Goal: Information Seeking & Learning: Understand process/instructions

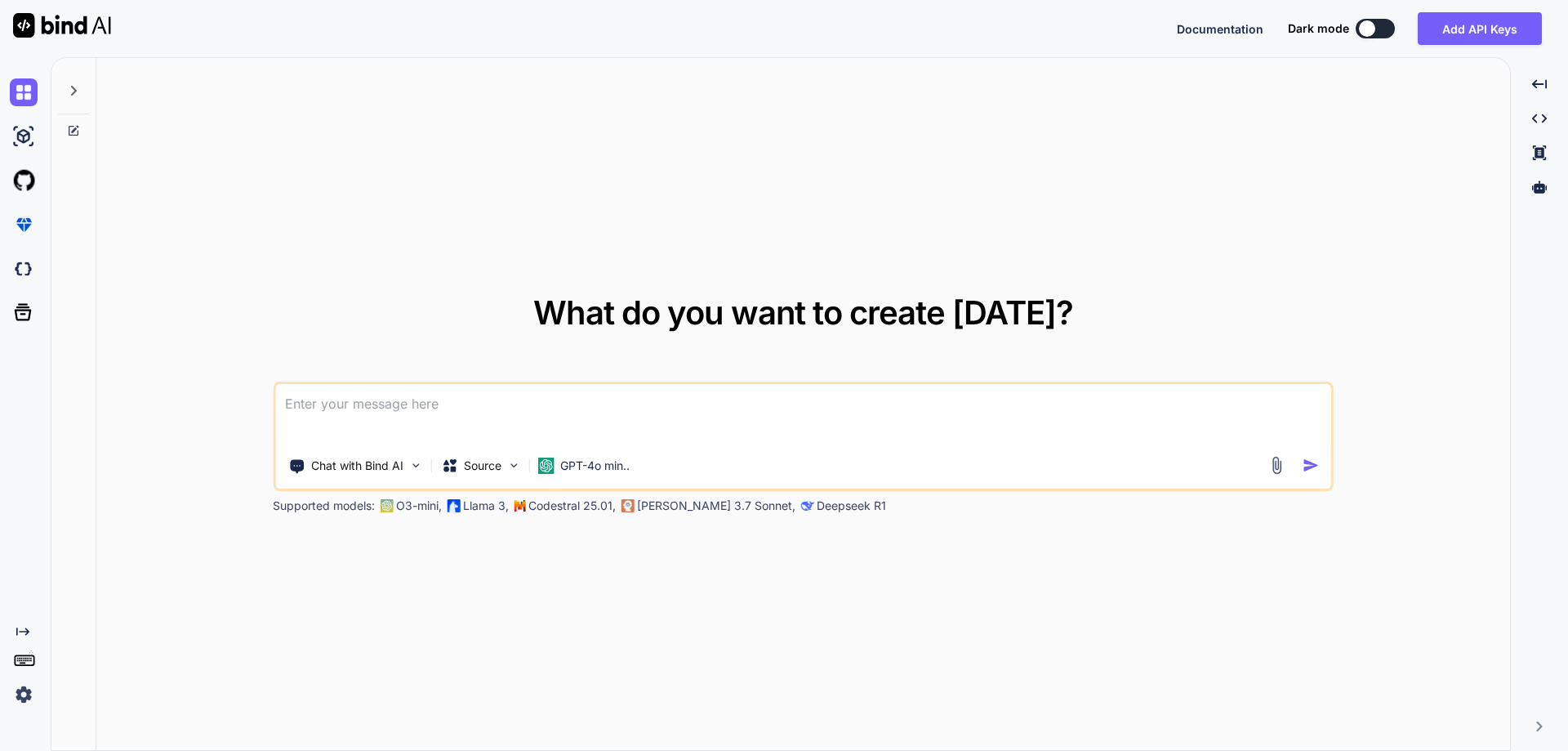
type textarea "/"
type textarea "x"
type textarea "//"
type textarea "x"
type textarea "//"
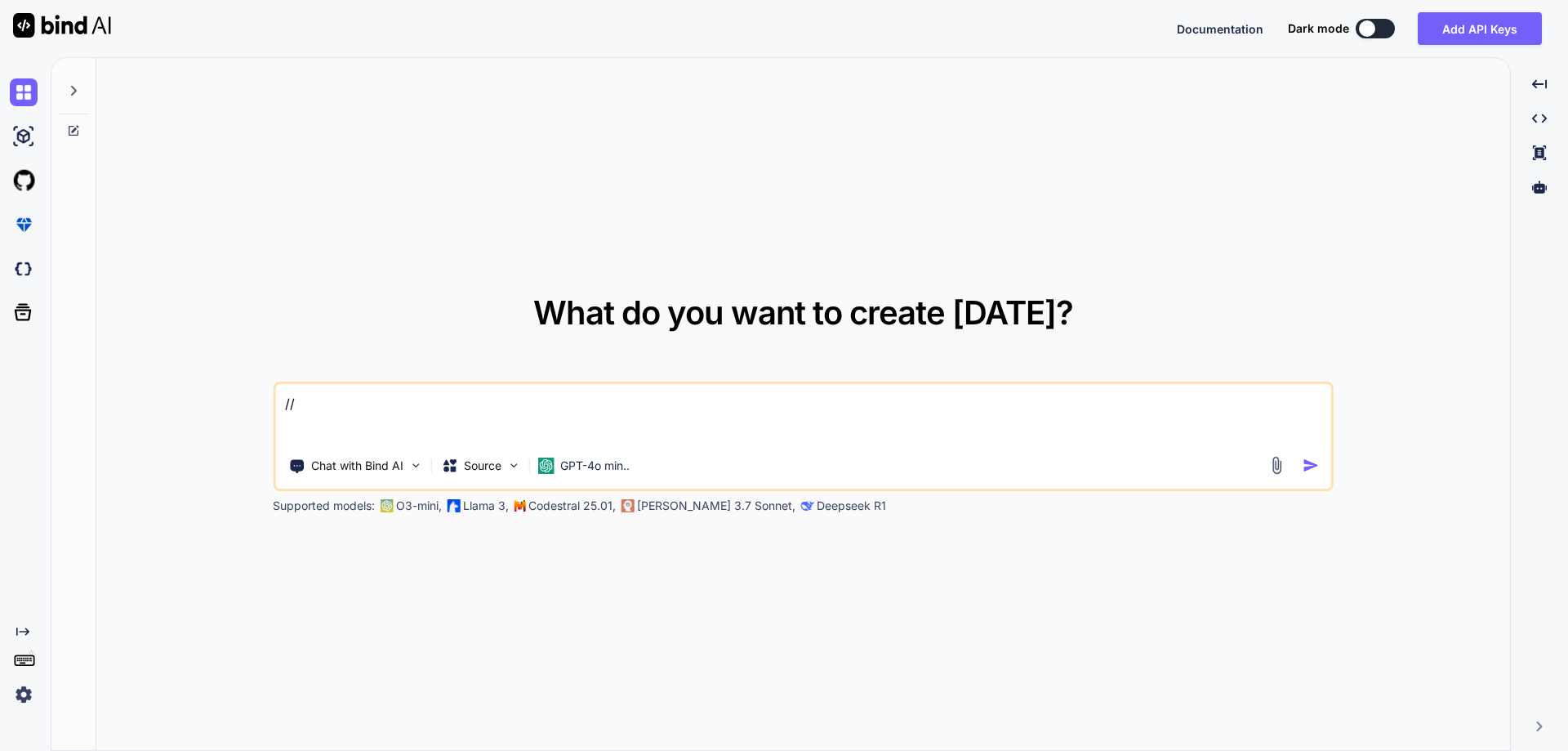
type textarea "x"
type textarea "// o"
type textarea "x"
type textarea "// op"
type textarea "x"
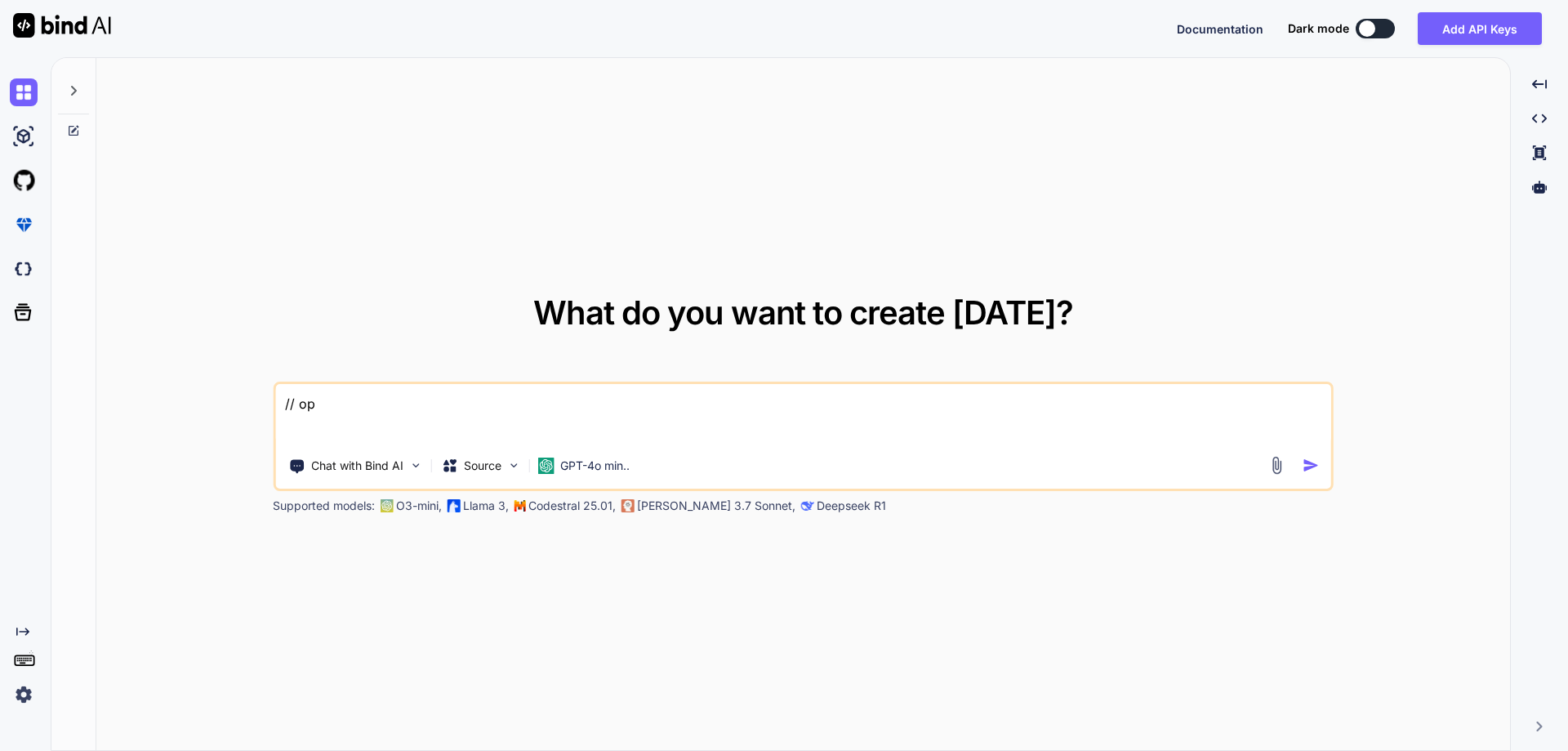
type textarea "// opt"
type textarea "x"
type textarea "// opti"
type textarea "x"
type textarea "// optim"
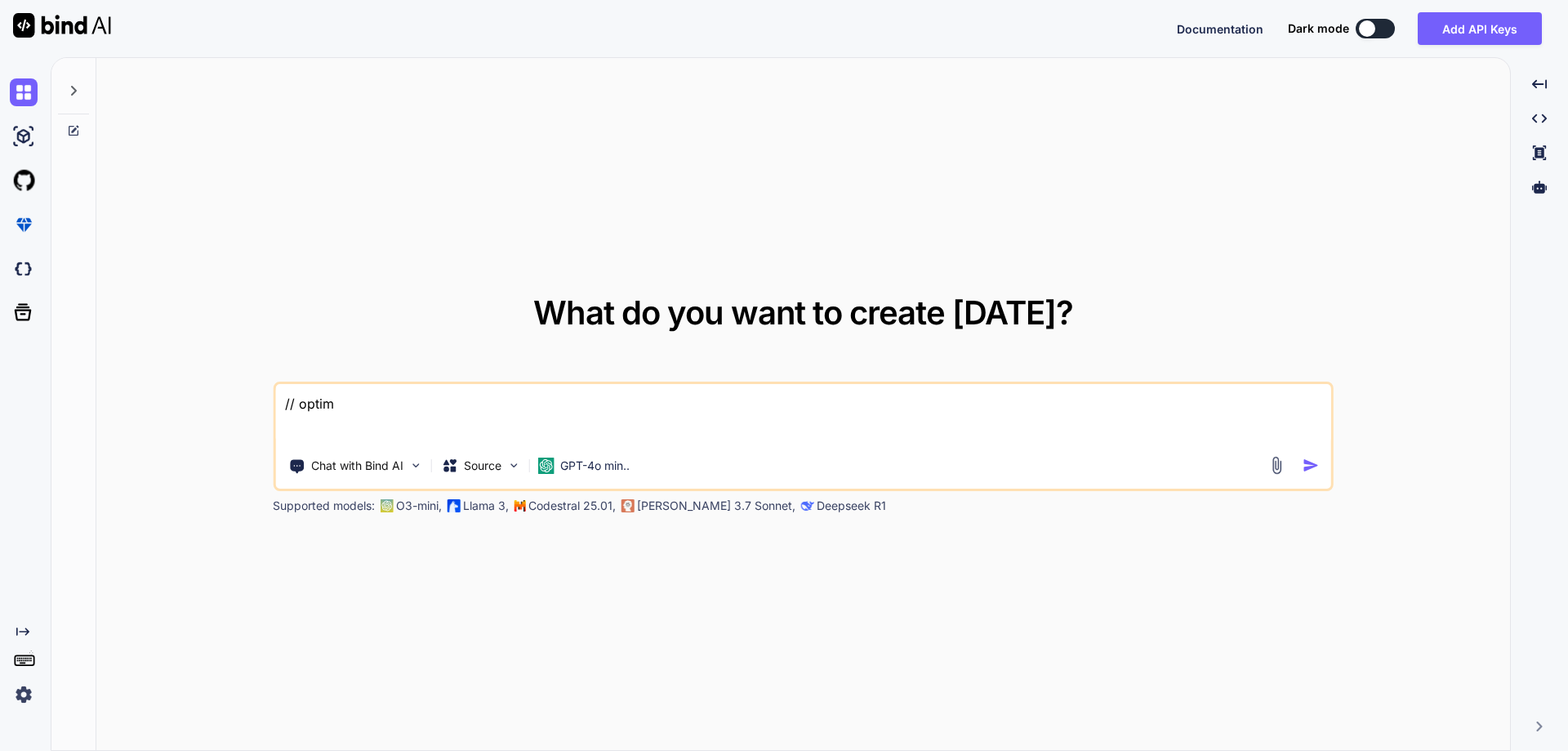
type textarea "x"
type textarea "// optimi"
type textarea "x"
type textarea "// optimiz"
type textarea "x"
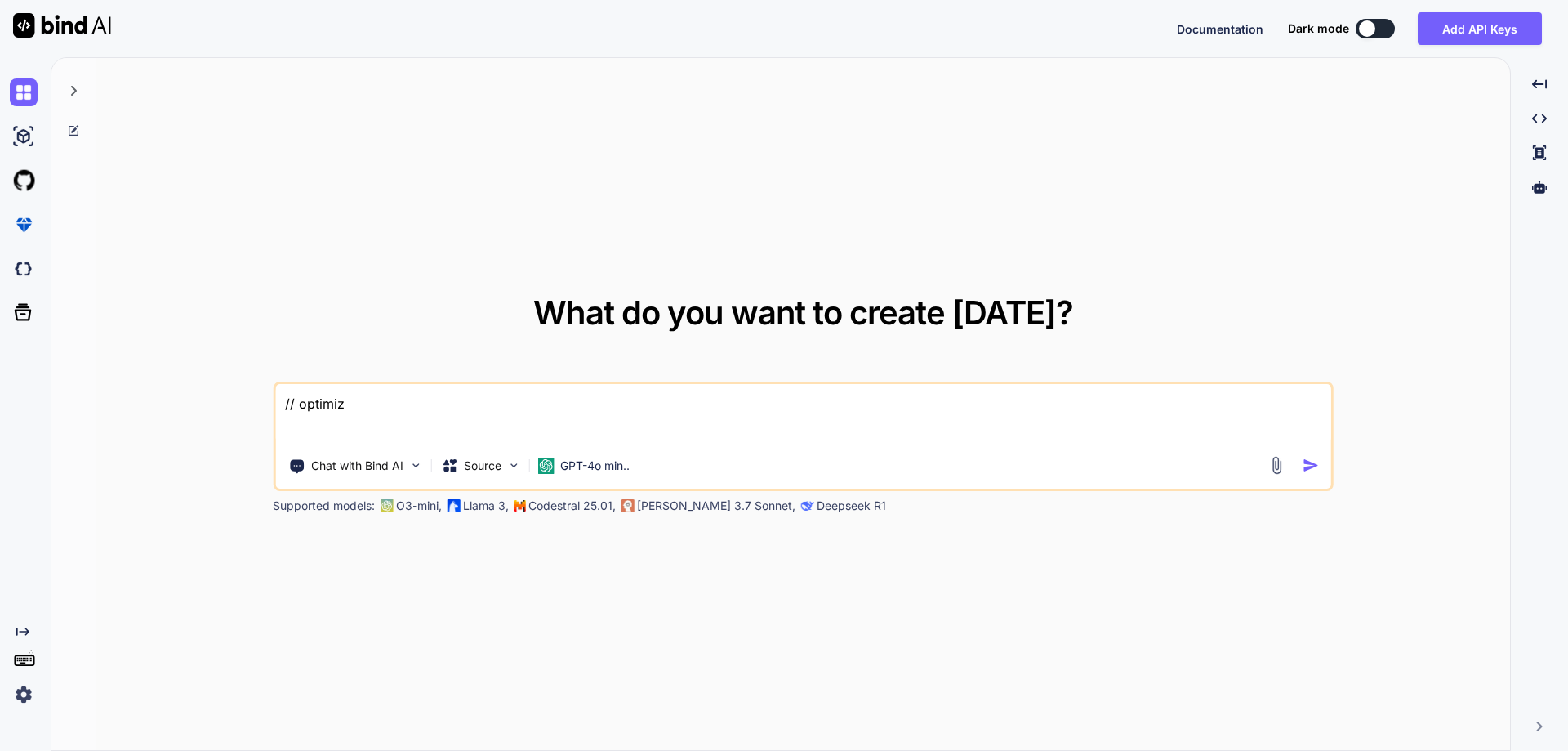
type textarea "// optimize"
type textarea "x"
type textarea "// optimize"
type textarea "x"
type textarea "// optimize t"
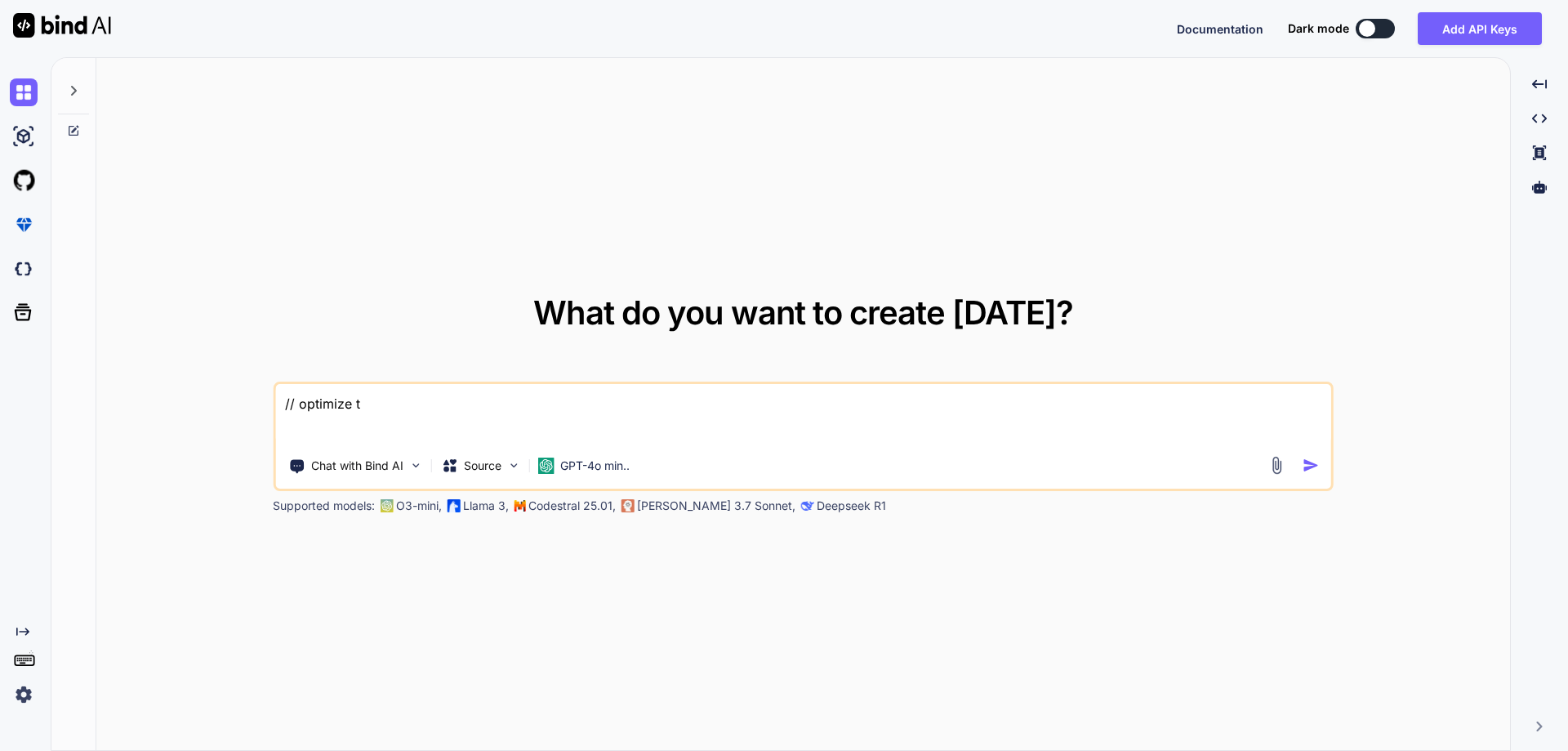
type textarea "x"
type textarea "// optimize th"
type textarea "x"
type textarea "// optimize the"
type textarea "x"
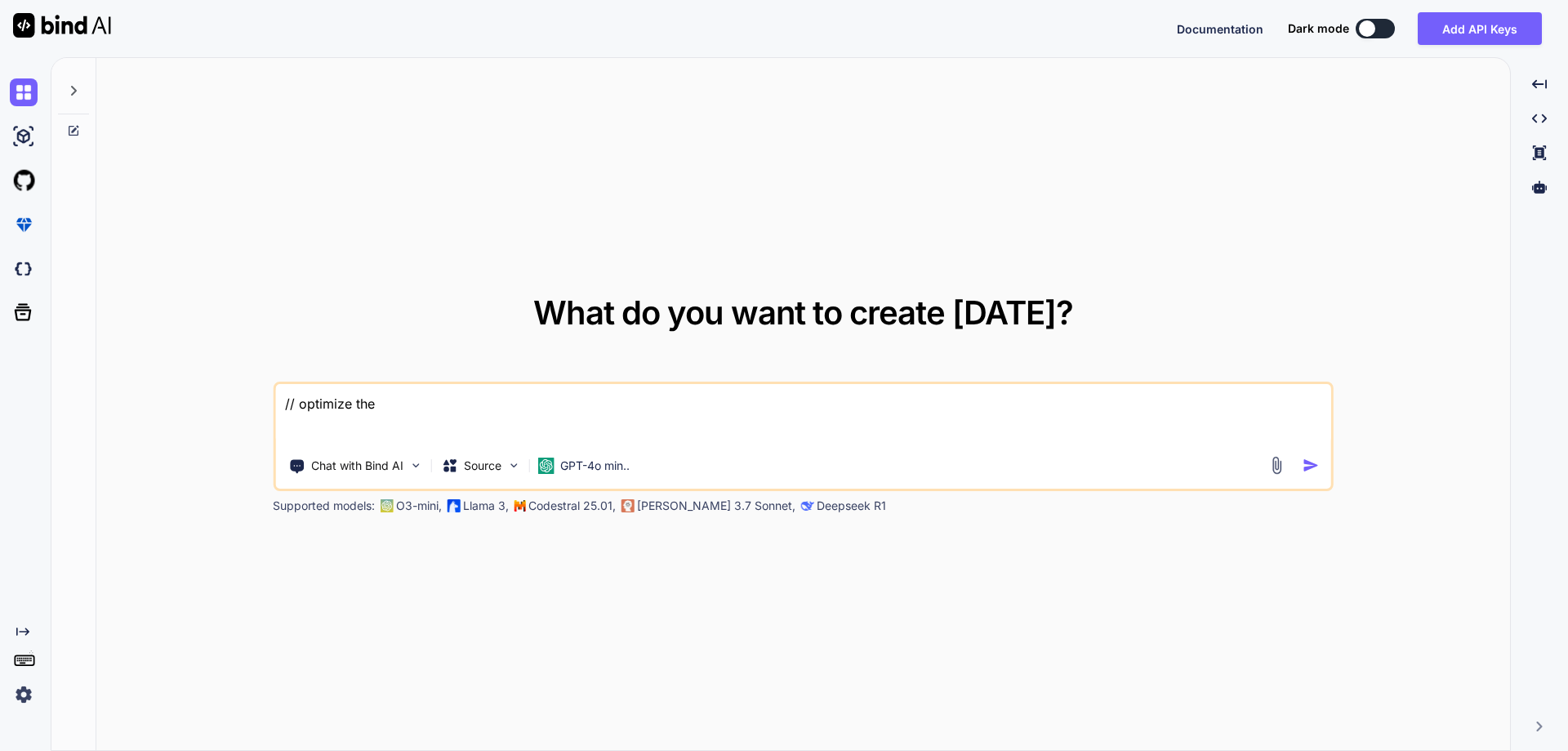
type textarea "// optimize the b"
type textarea "x"
type textarea "// optimize the be"
type textarea "x"
type textarea "// optimize the bel"
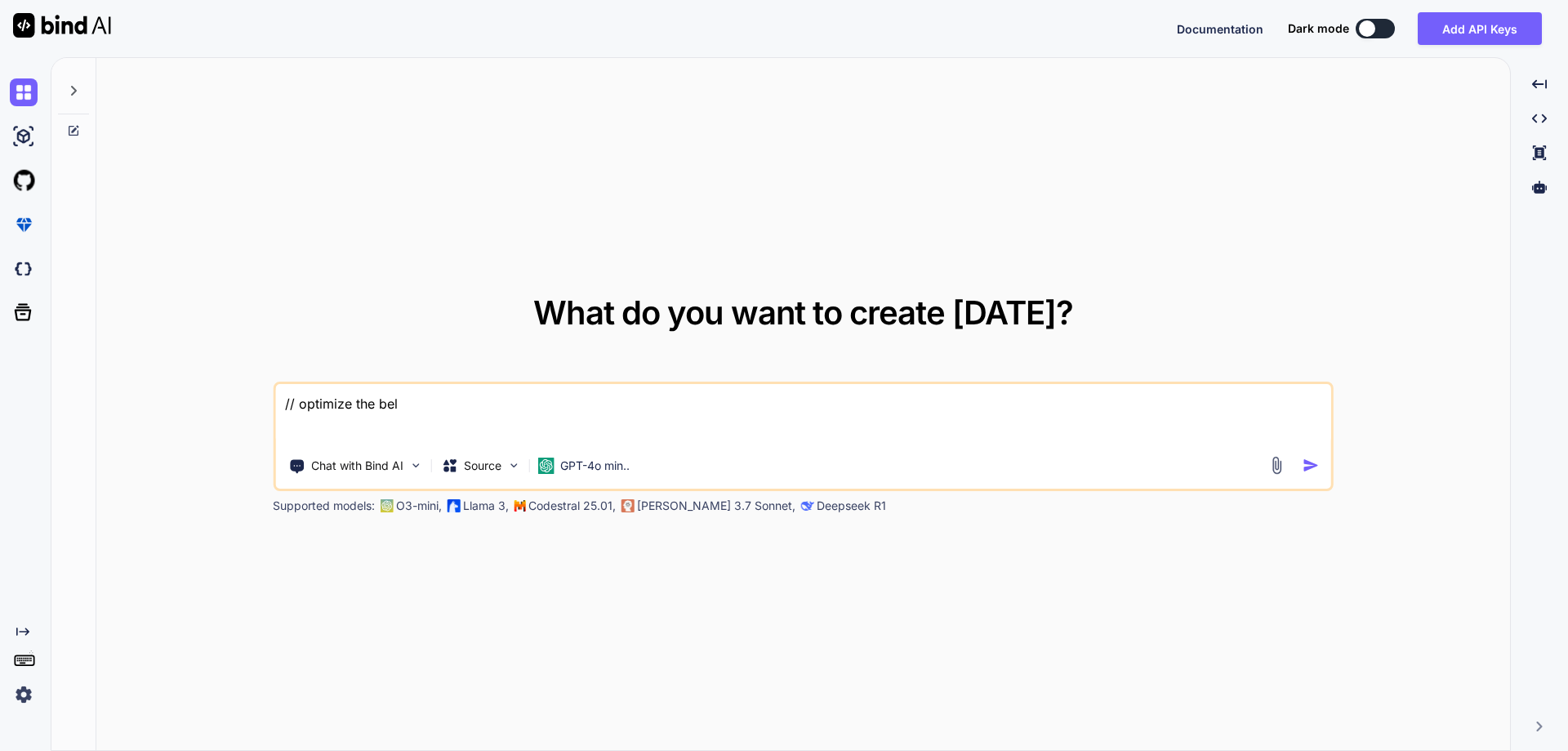
type textarea "x"
type textarea "// optimize the belo"
type textarea "x"
type textarea "// optimize the below"
type textarea "x"
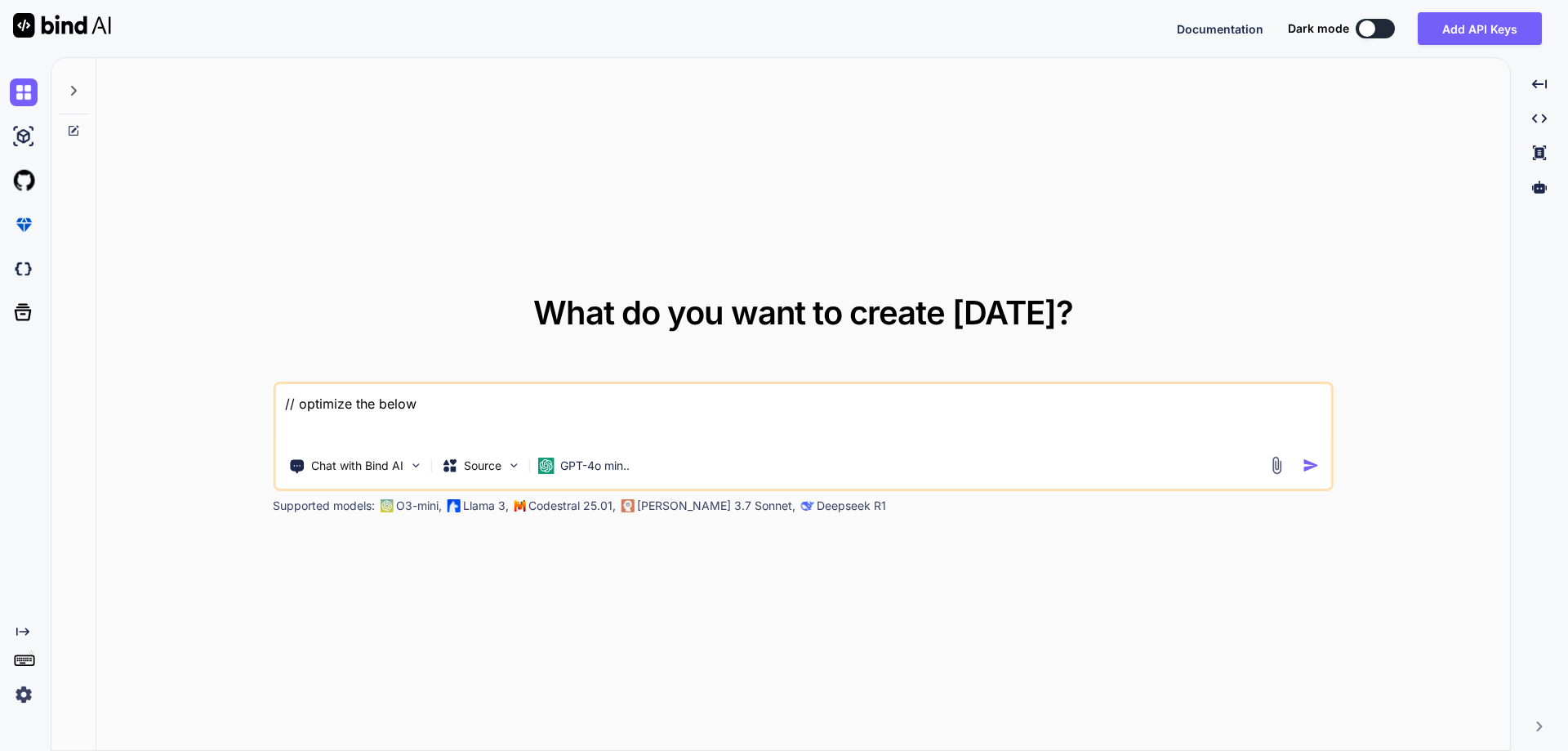
type textarea "// optimize the below"
type textarea "x"
type textarea "// optimize the below p"
type textarea "x"
type textarea "// optimize the below pr"
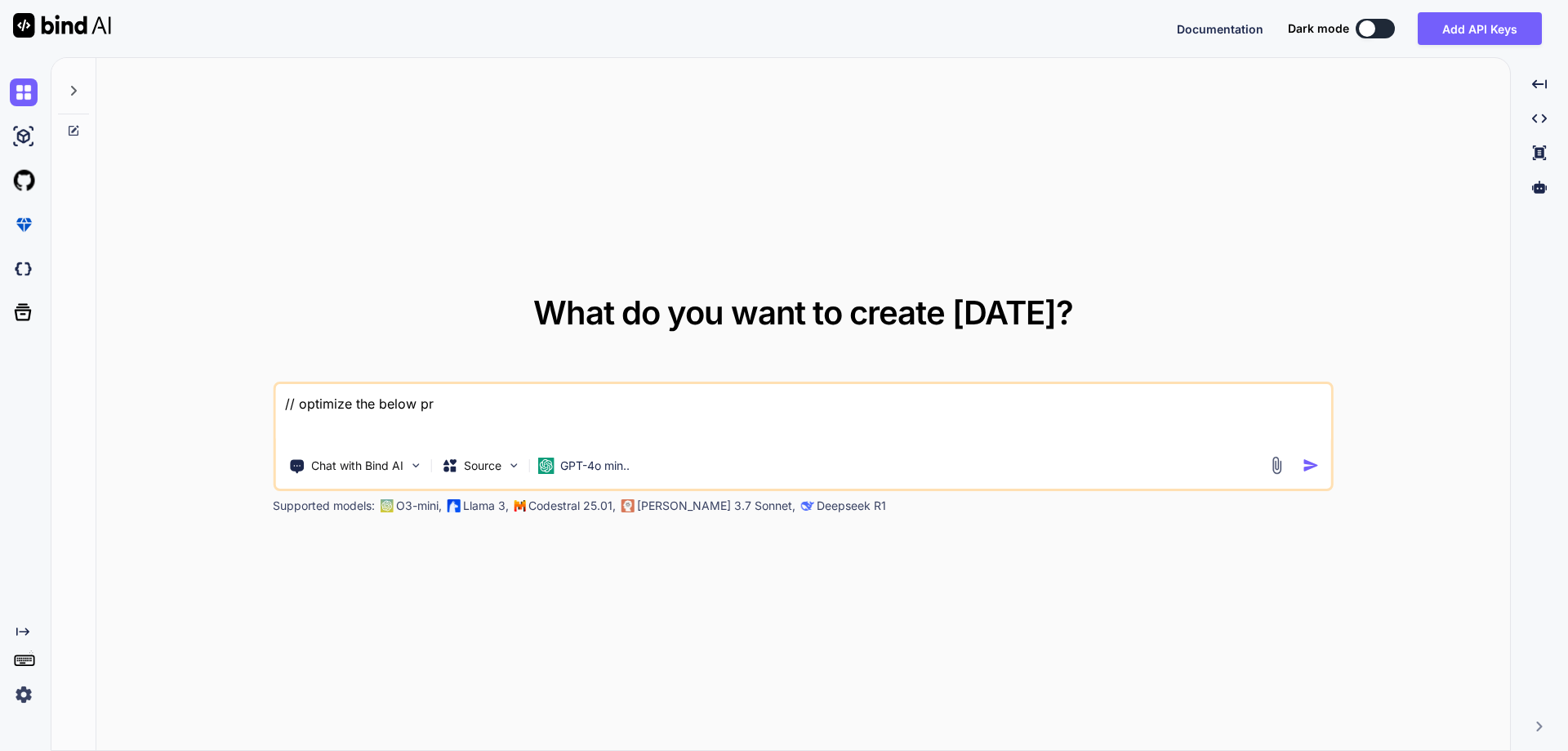
type textarea "x"
type textarea "// optimize the below pro"
type textarea "x"
type textarea "// optimize the below prov"
type textarea "x"
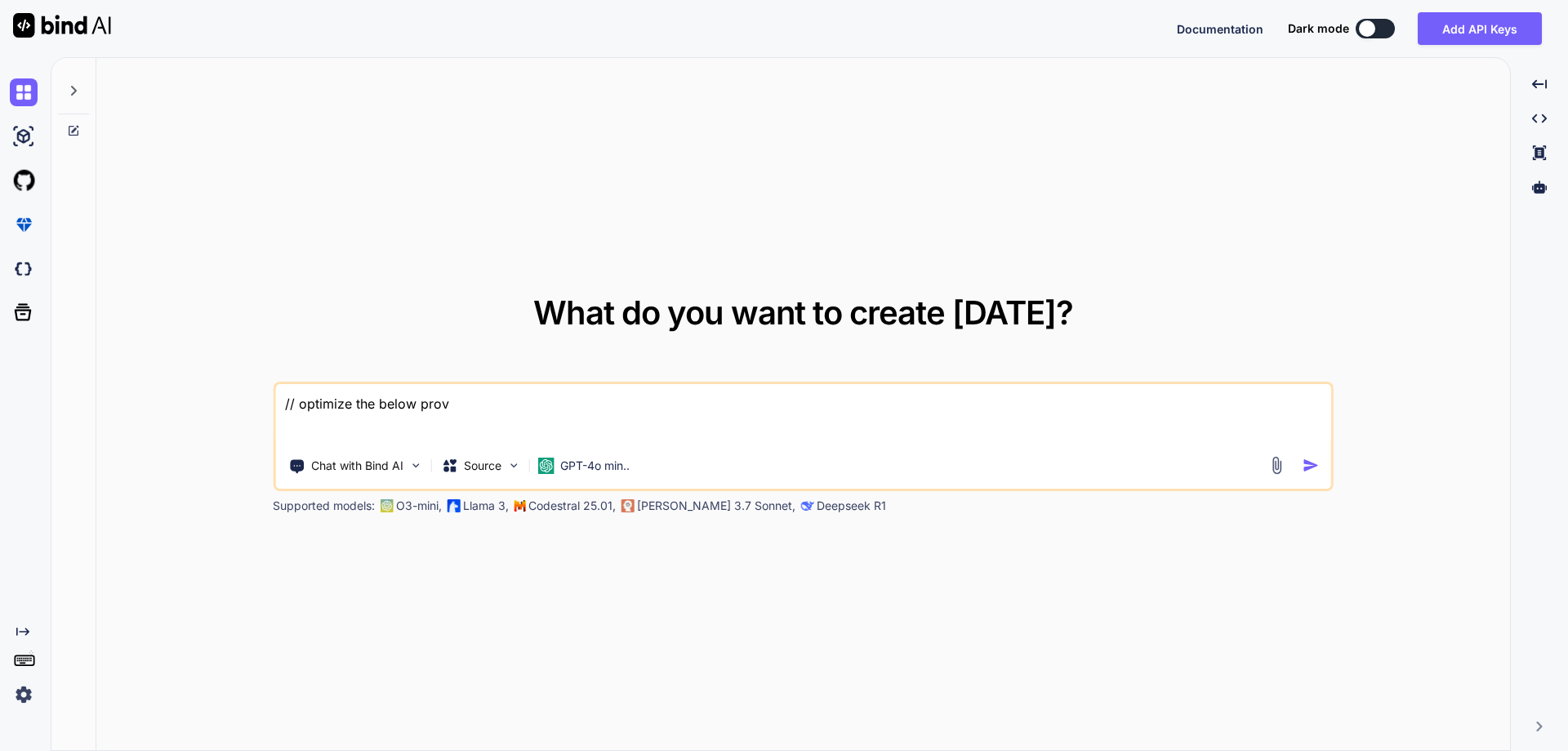
type textarea "// optimize the below provi"
type textarea "x"
type textarea "// optimize the below provid"
type textarea "x"
type textarea "// optimize the below provide"
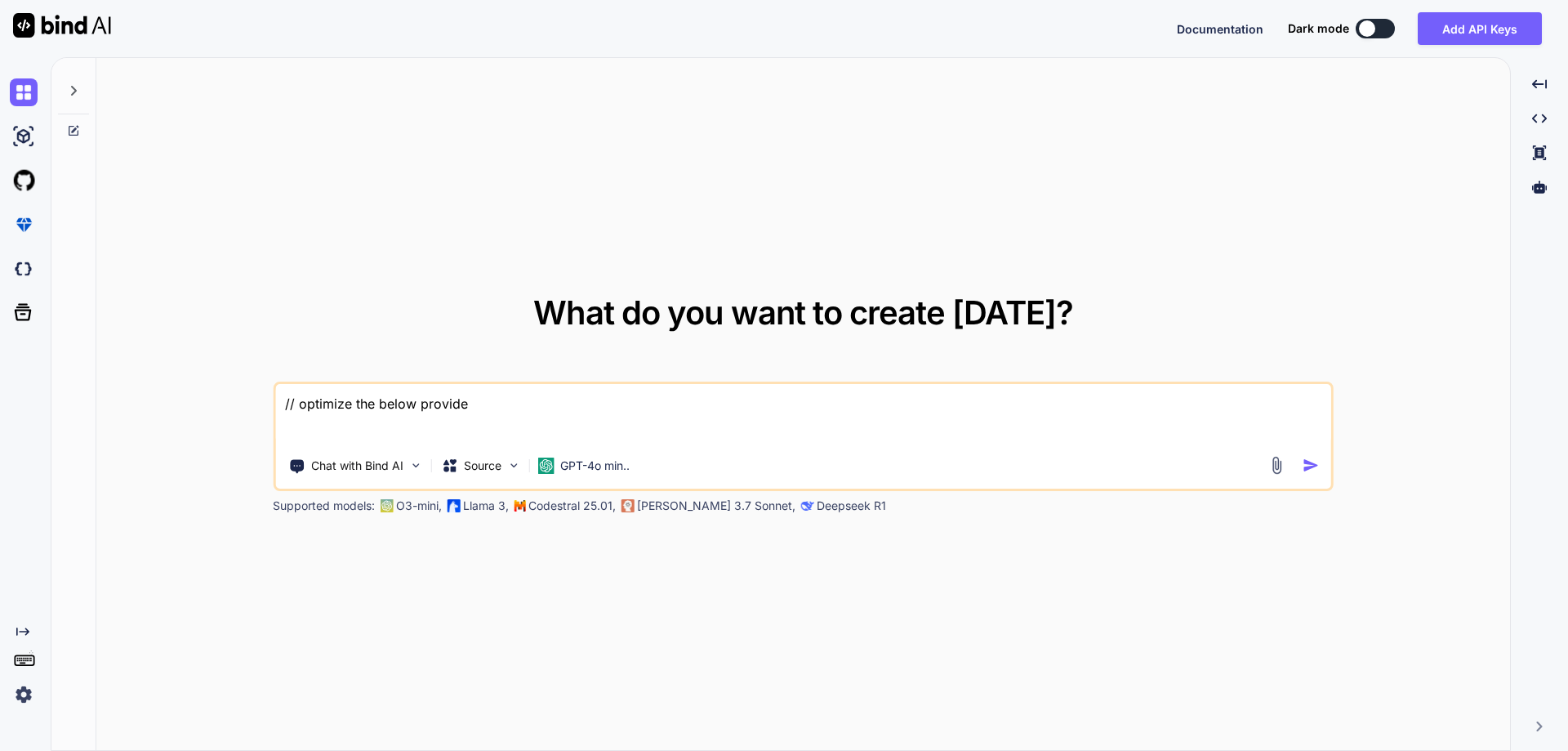
type textarea "x"
type textarea "// optimize the below provided"
type textarea "x"
type textarea "// optimize the below provided"
type textarea "x"
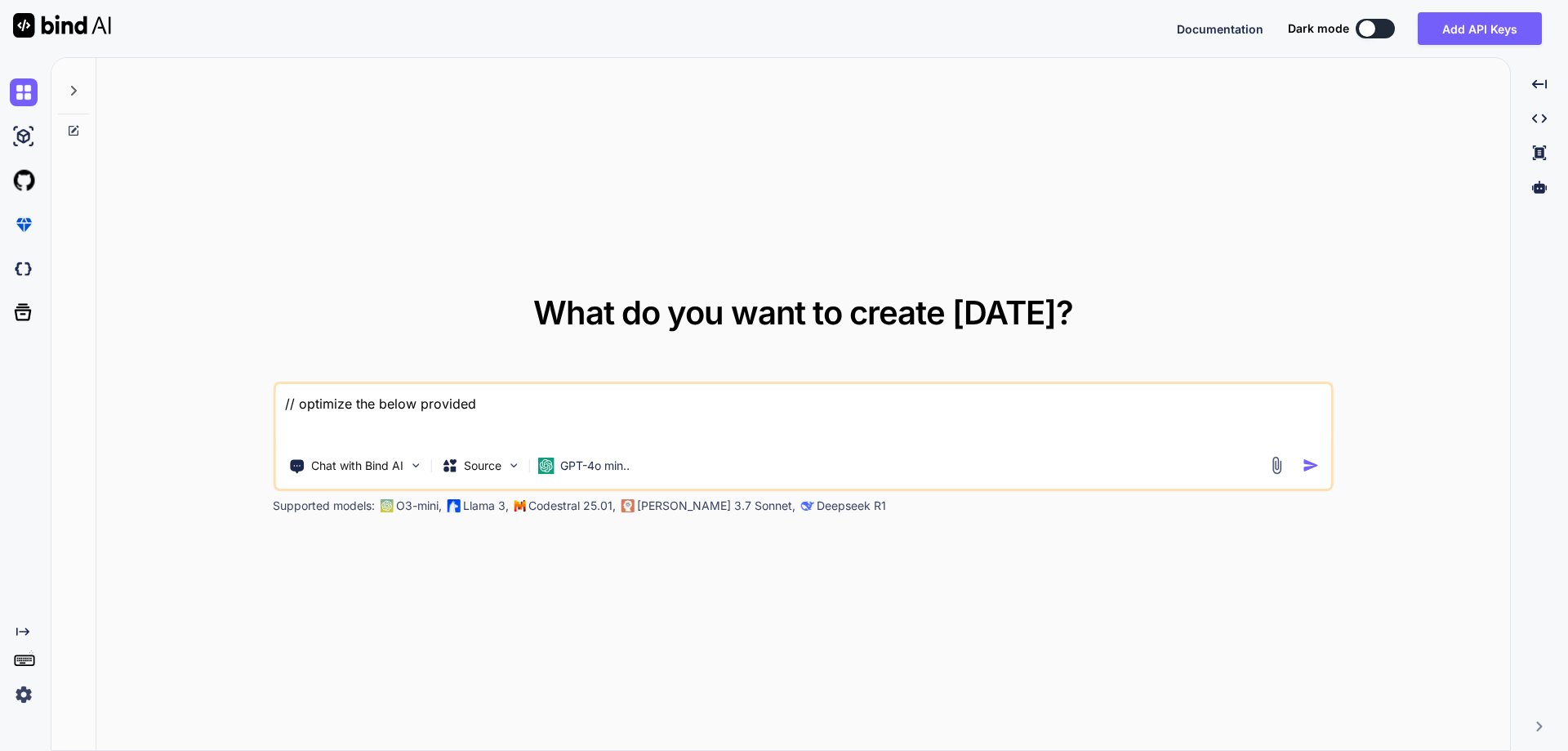
type textarea "// optimize the below provided c"
type textarea "x"
type textarea "// optimize the below provided co"
type textarea "x"
type textarea "// optimize the below provided cod"
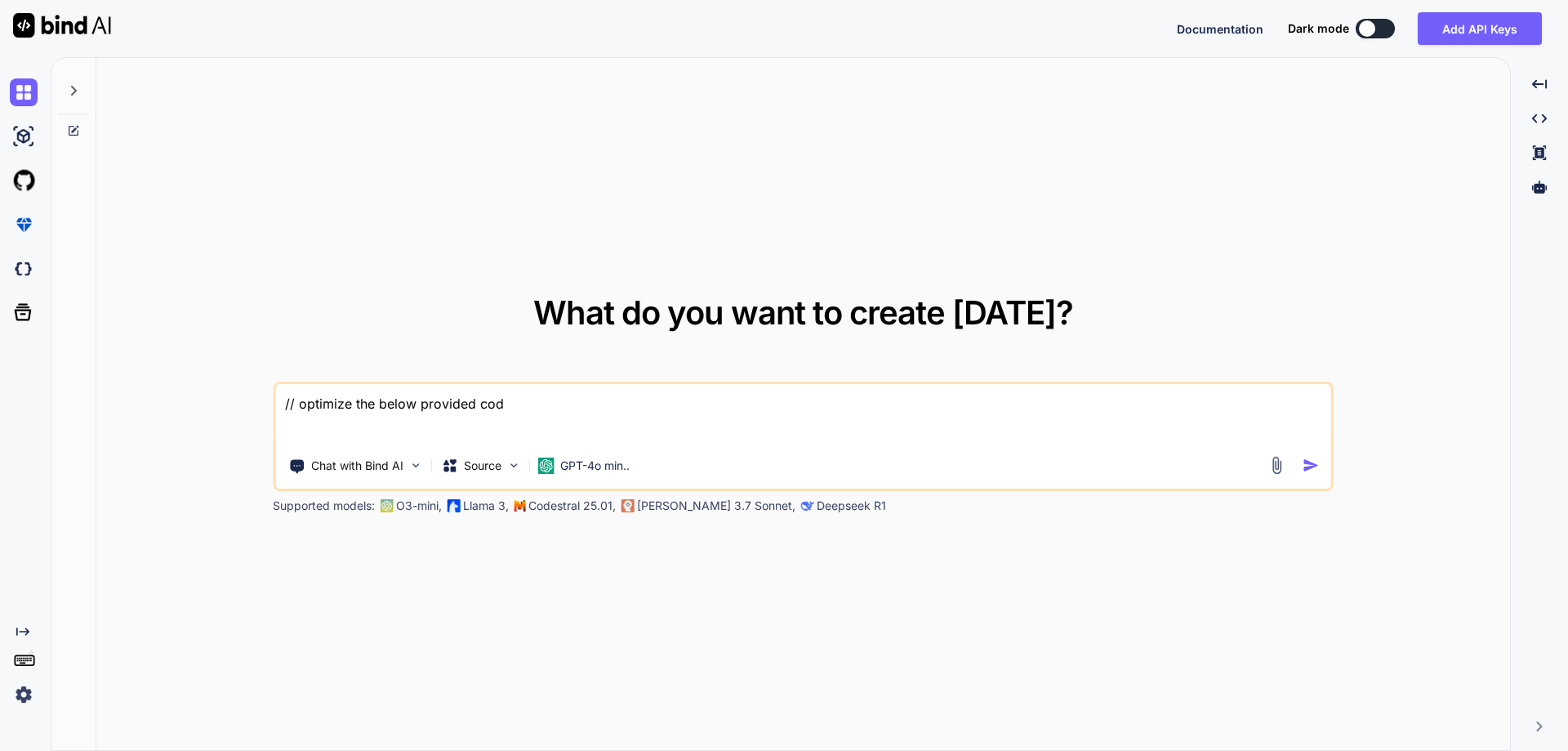
type textarea "x"
type textarea "// optimize the below provided code"
type textarea "x"
type textarea "// optimize the below provided code"
type textarea "x"
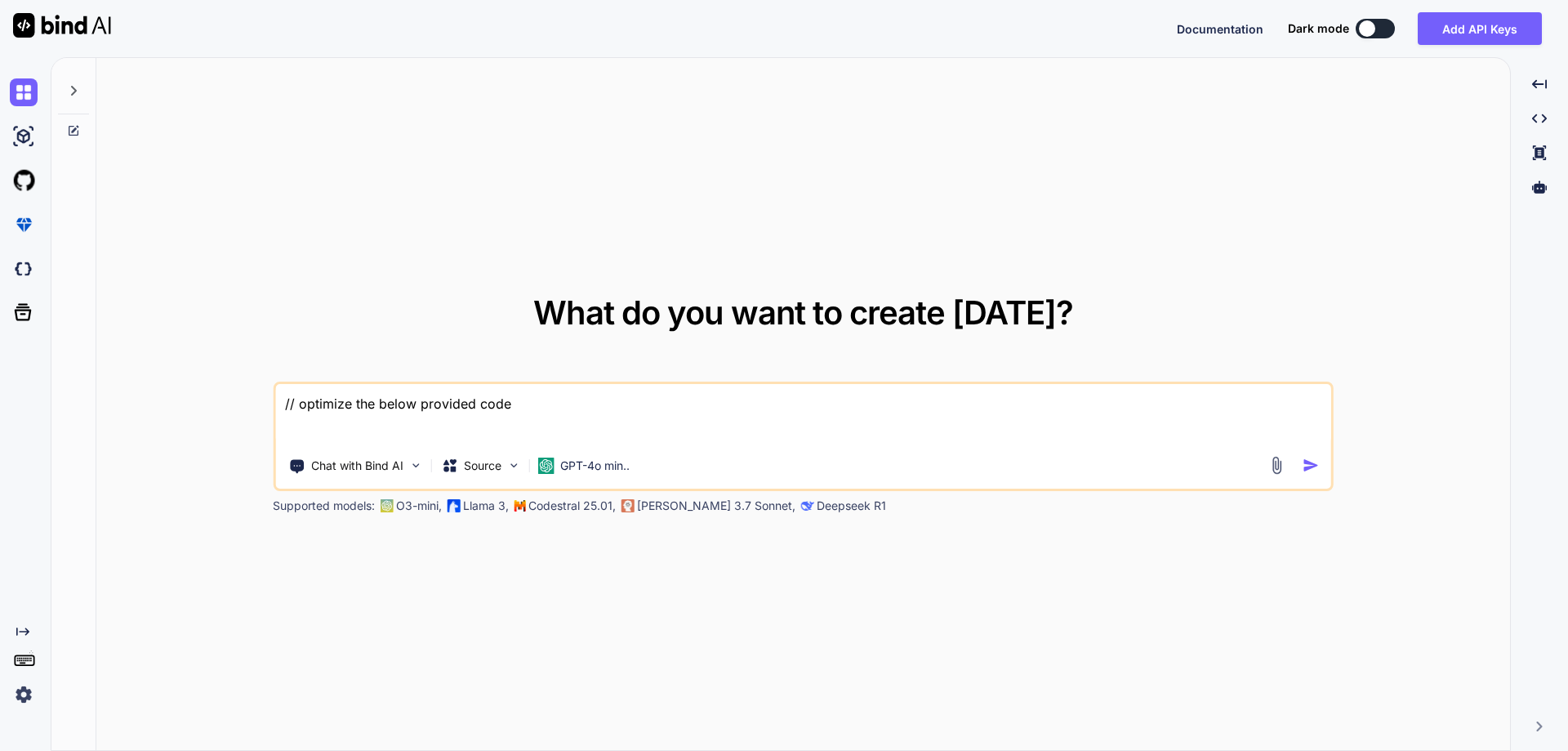
type textarea "//d optimize the below provided code"
type textarea "x"
type textarea "//do optimize the below provided code"
type textarea "x"
type textarea "//do optimize the below provided code"
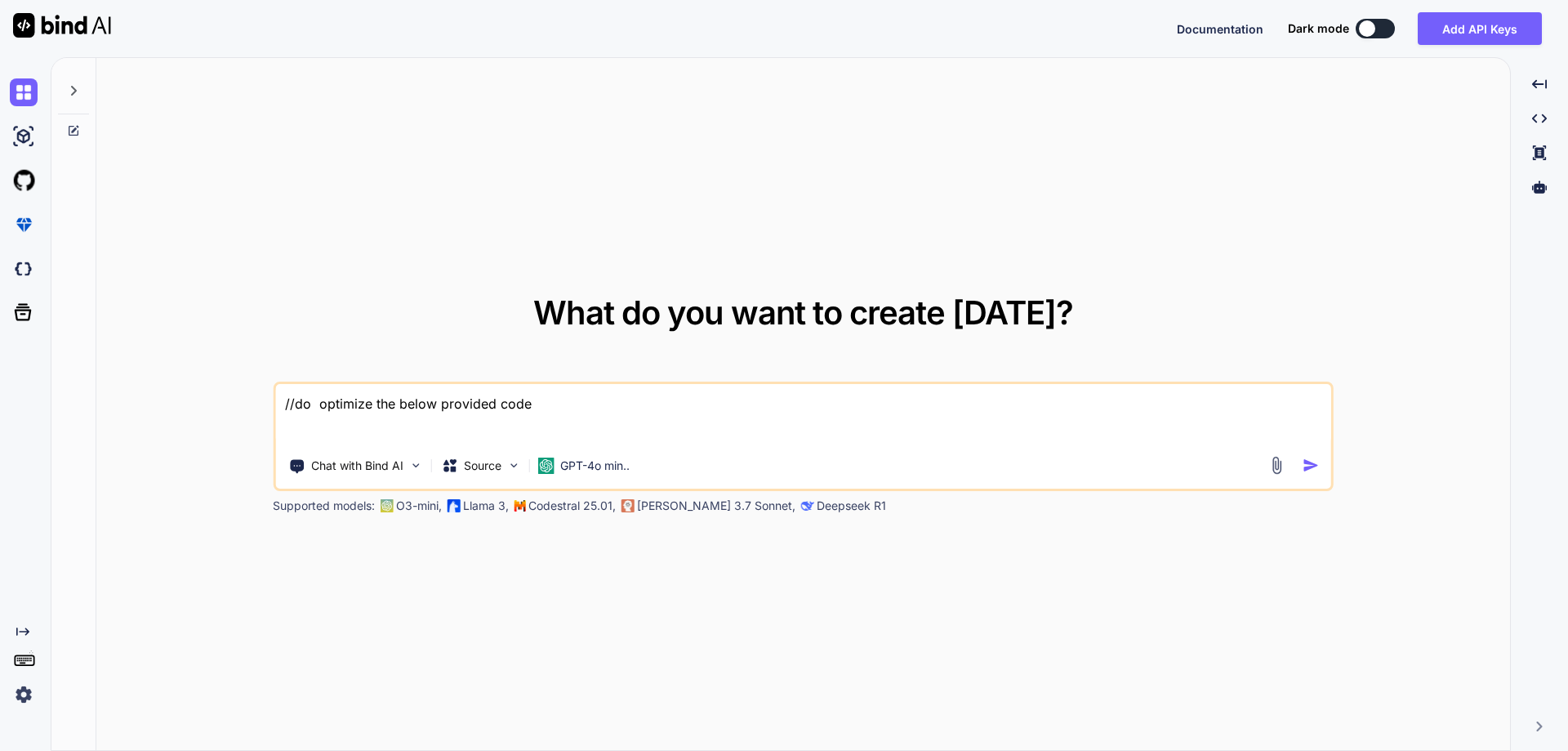
type textarea "x"
type textarea "//do t optimize the below provided code"
type textarea "x"
type textarea "//do th optimize the below provided code"
type textarea "x"
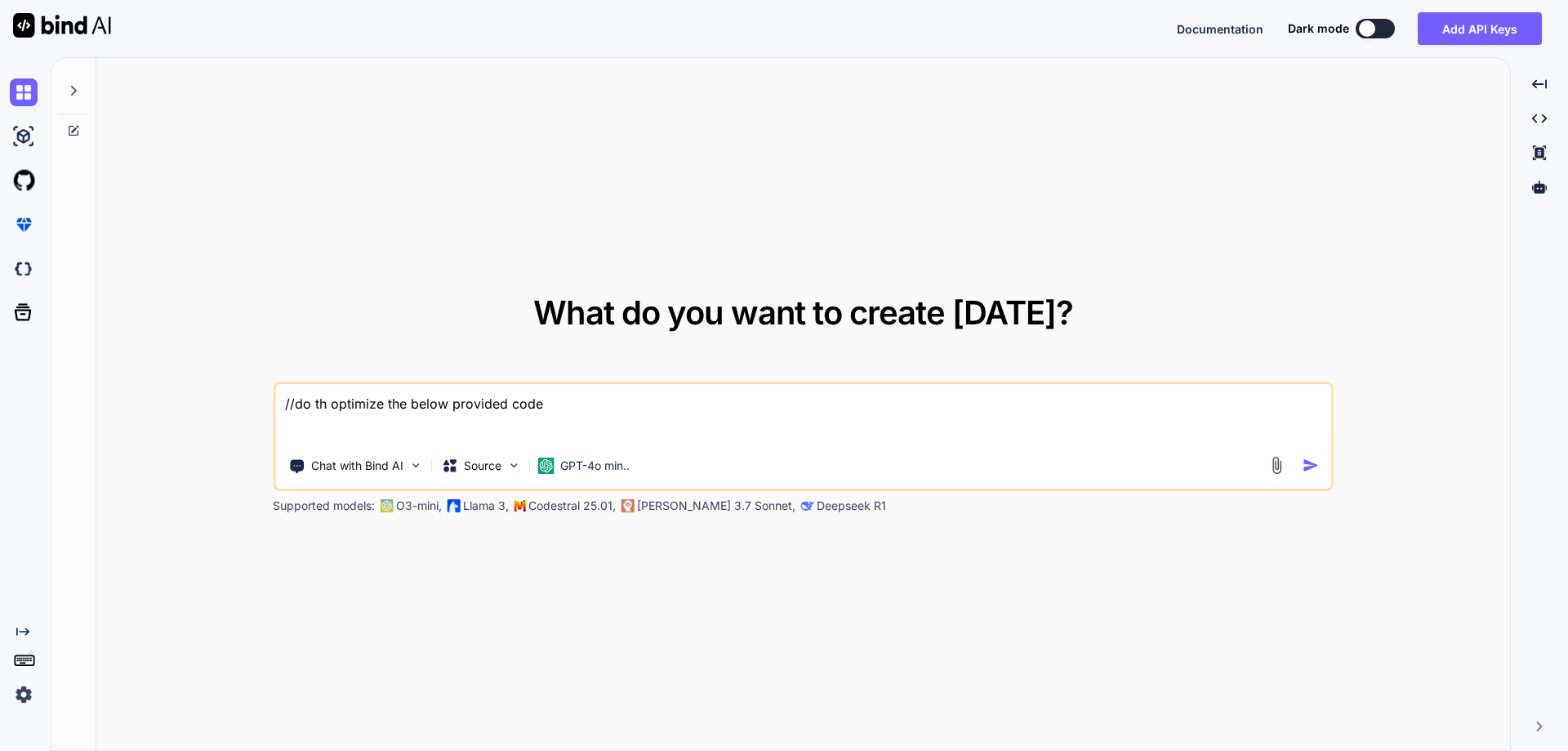
type textarea "//do the optimize the below provided code"
type textarea "x"
type textarea "//do the optimize the below provided code"
type textarea "x"
type textarea "//do the f optimize the below provided code"
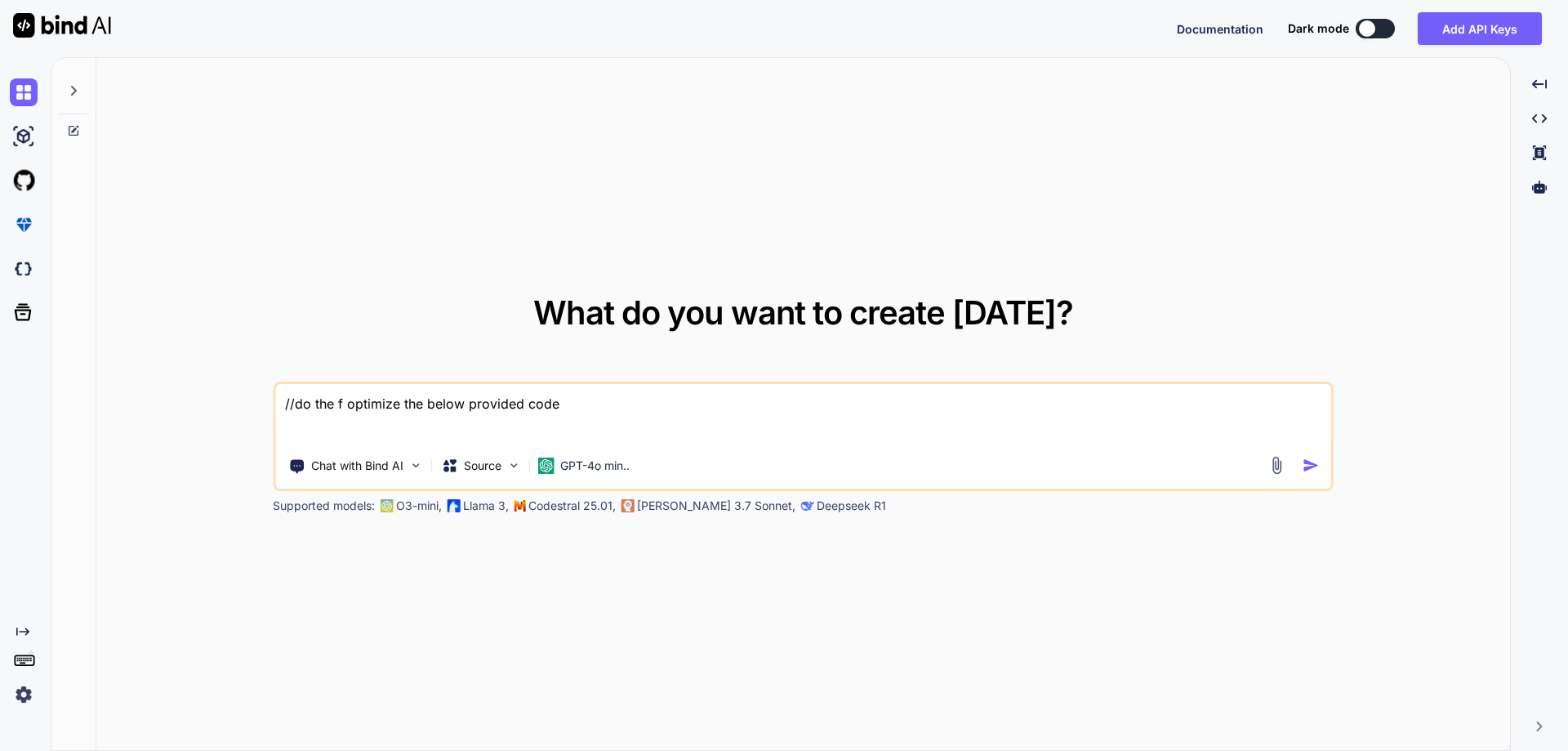
type textarea "x"
type textarea "//do the fu optimize the below provided code"
type textarea "x"
type textarea "//do the ful optimize the below provided code"
type textarea "x"
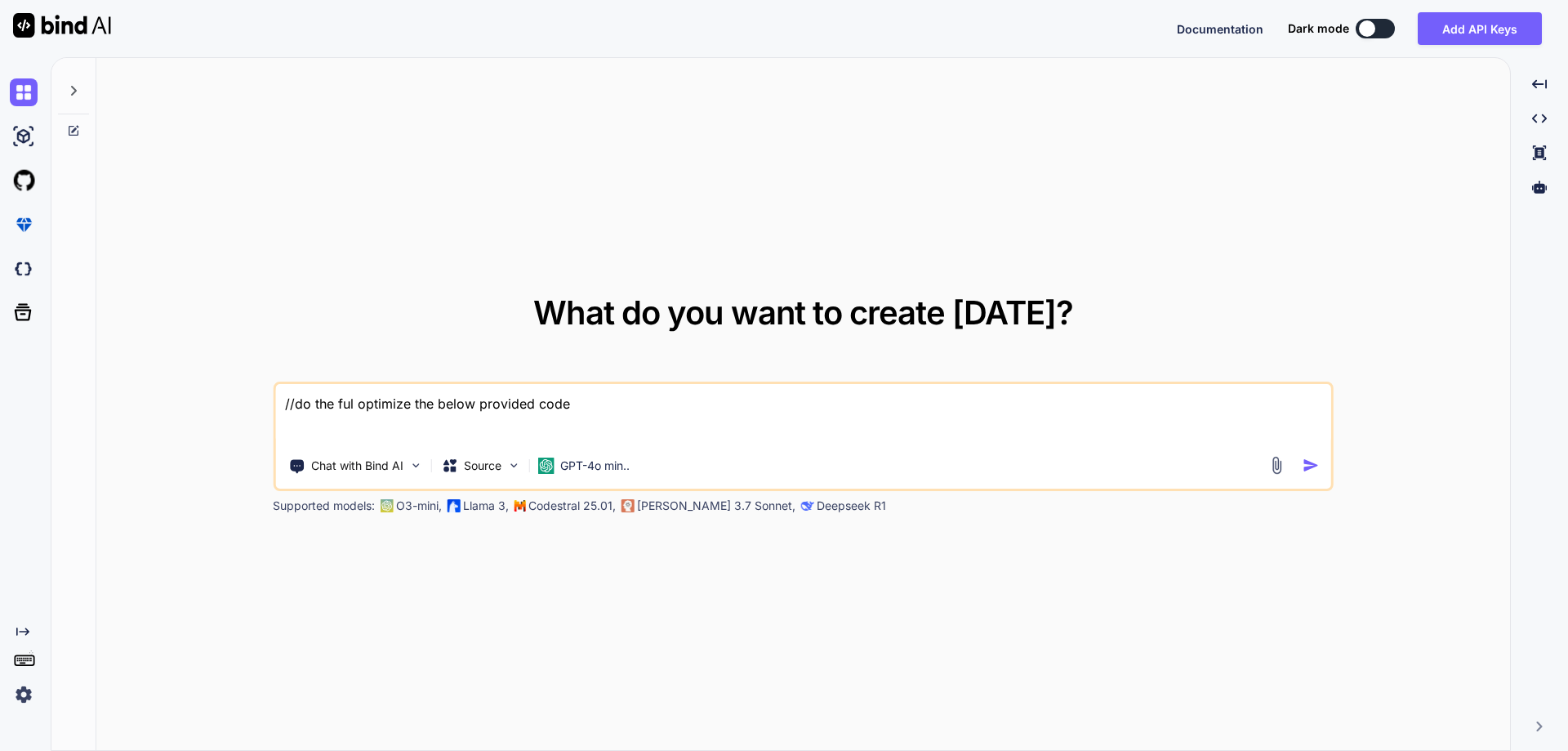
type textarea "//do the full optimize the below provided code"
type textarea "x"
type textarea "//do the full optimiz the below provided code"
type textarea "x"
type textarea "//do the full optimiza the below provided code"
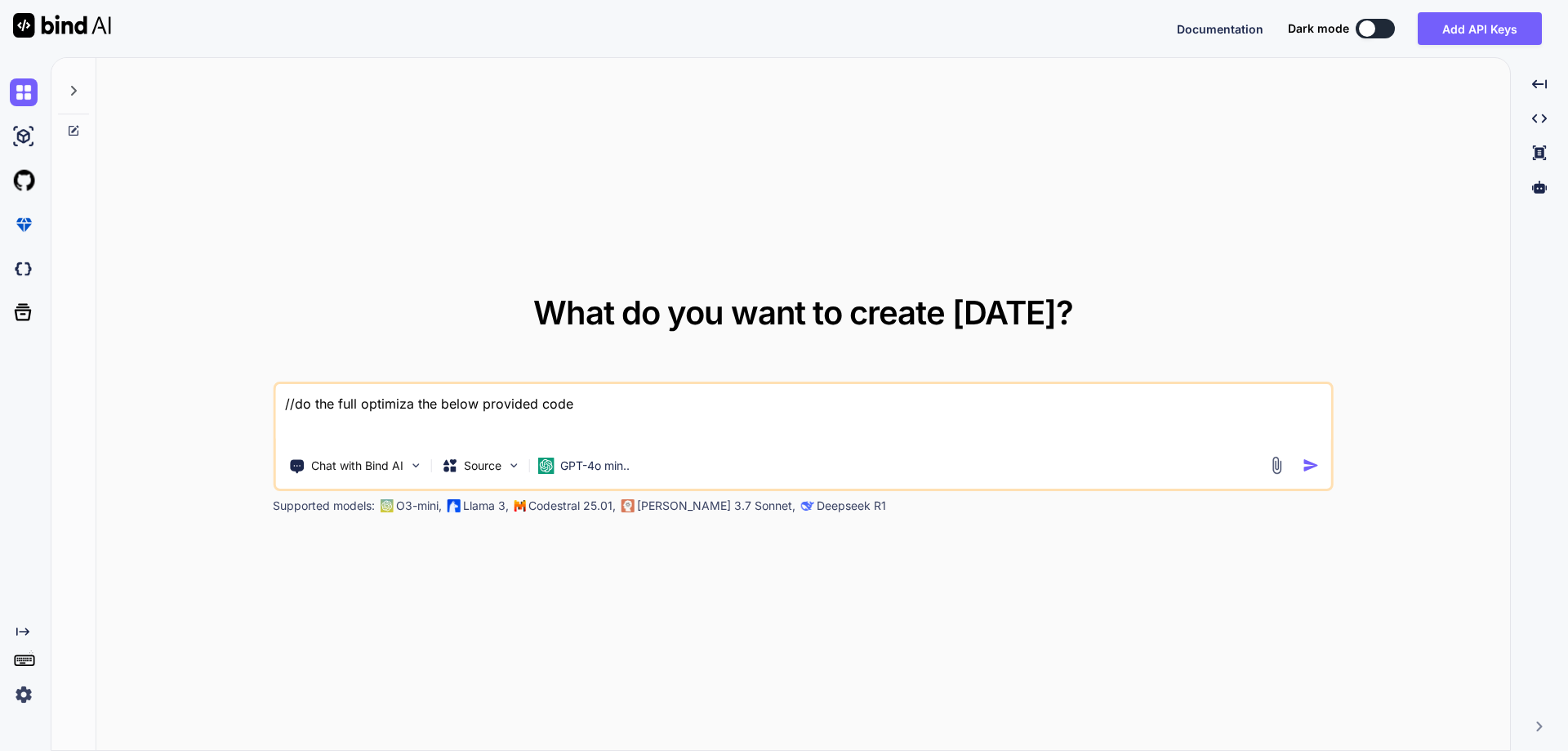
type textarea "x"
type textarea "//do the full optimizat the below provided code"
type textarea "x"
type textarea "//do the full optimizati the below provided code"
type textarea "x"
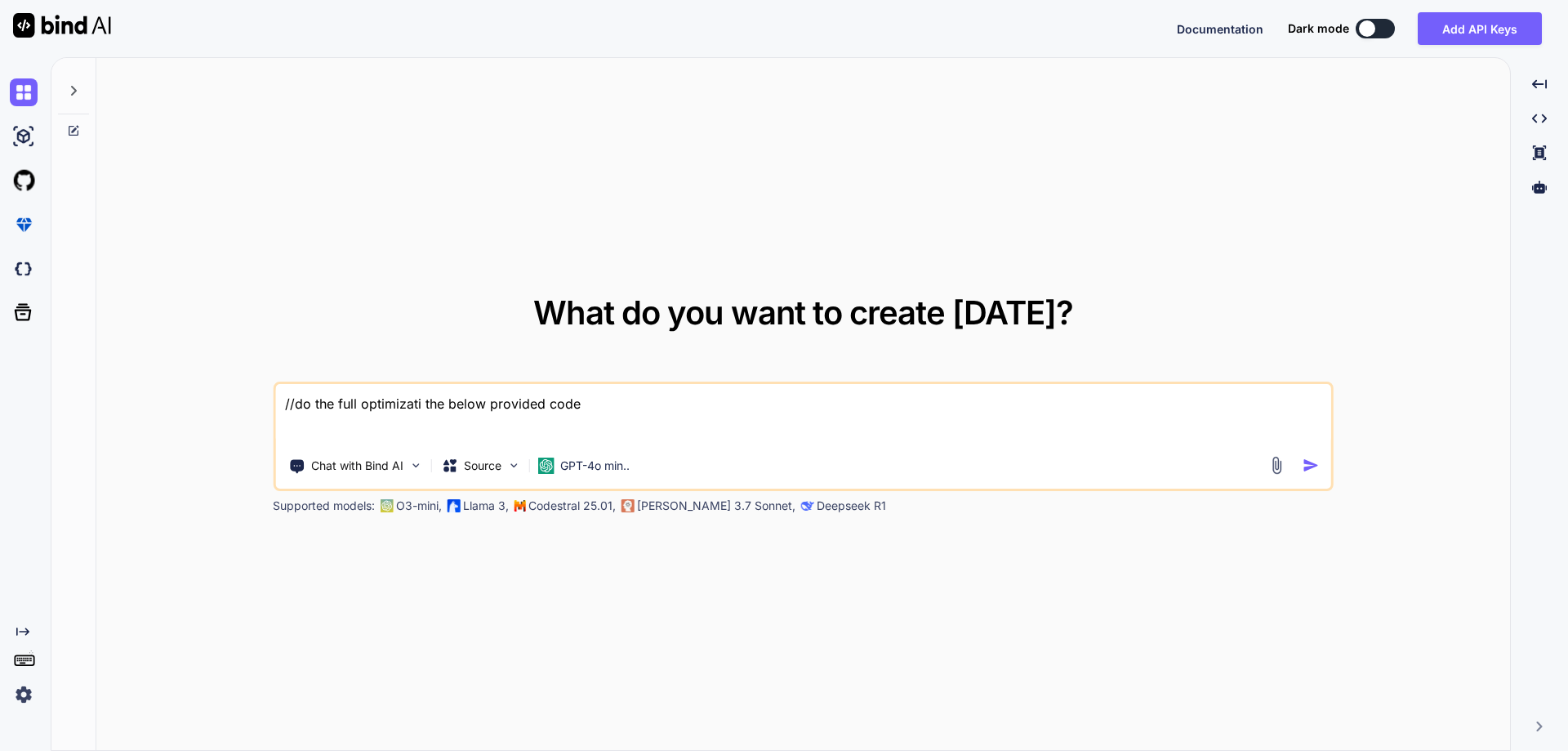
type textarea "//do the full optimizatio the below provided code"
type textarea "x"
type textarea "//do the full optimization the below provided code"
type textarea "x"
type textarea "//do the full optimization the below provided code"
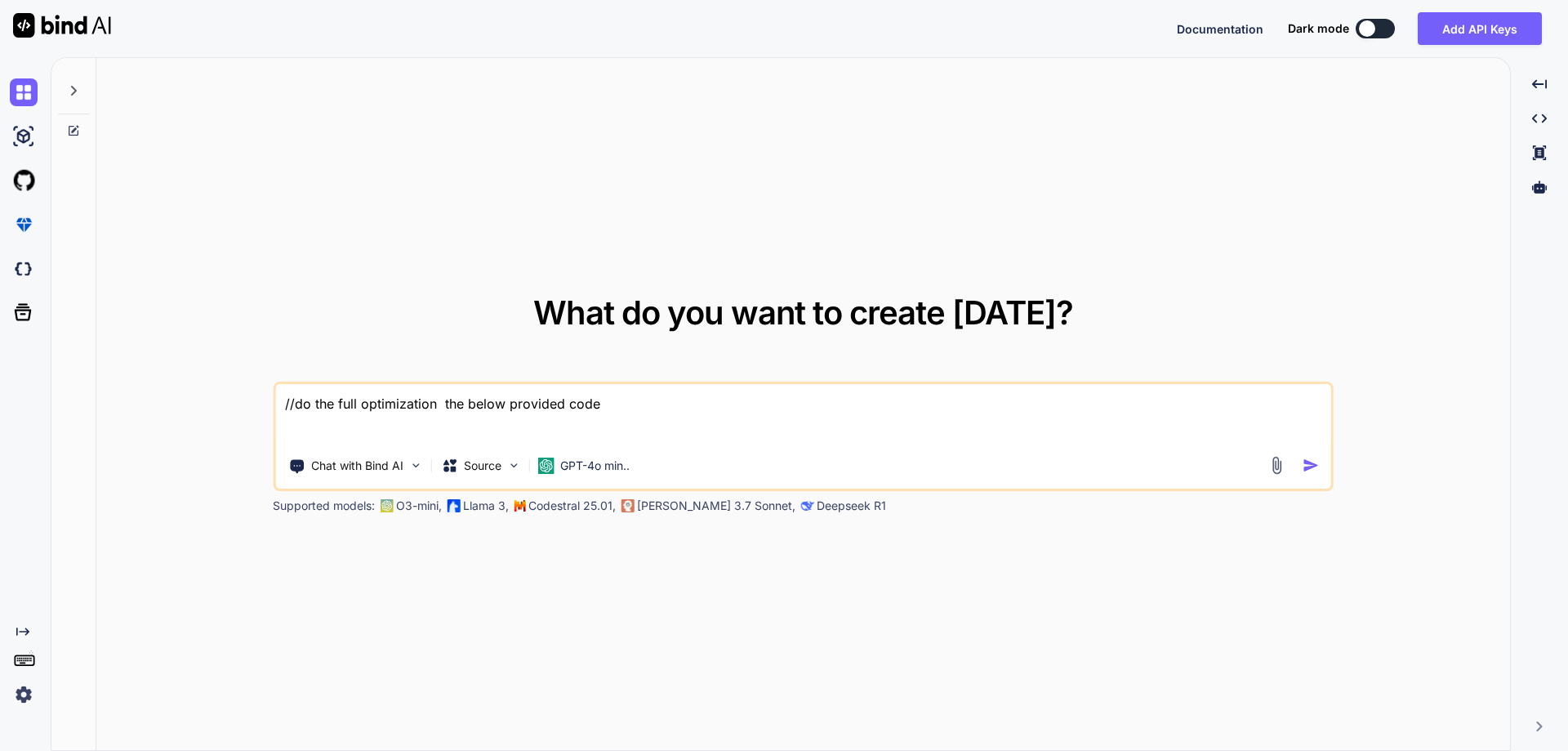
type textarea "x"
type textarea "//do the full optimization o the below provided code"
type textarea "x"
type textarea "//do the full optimization of the below provided code"
type textarea "x"
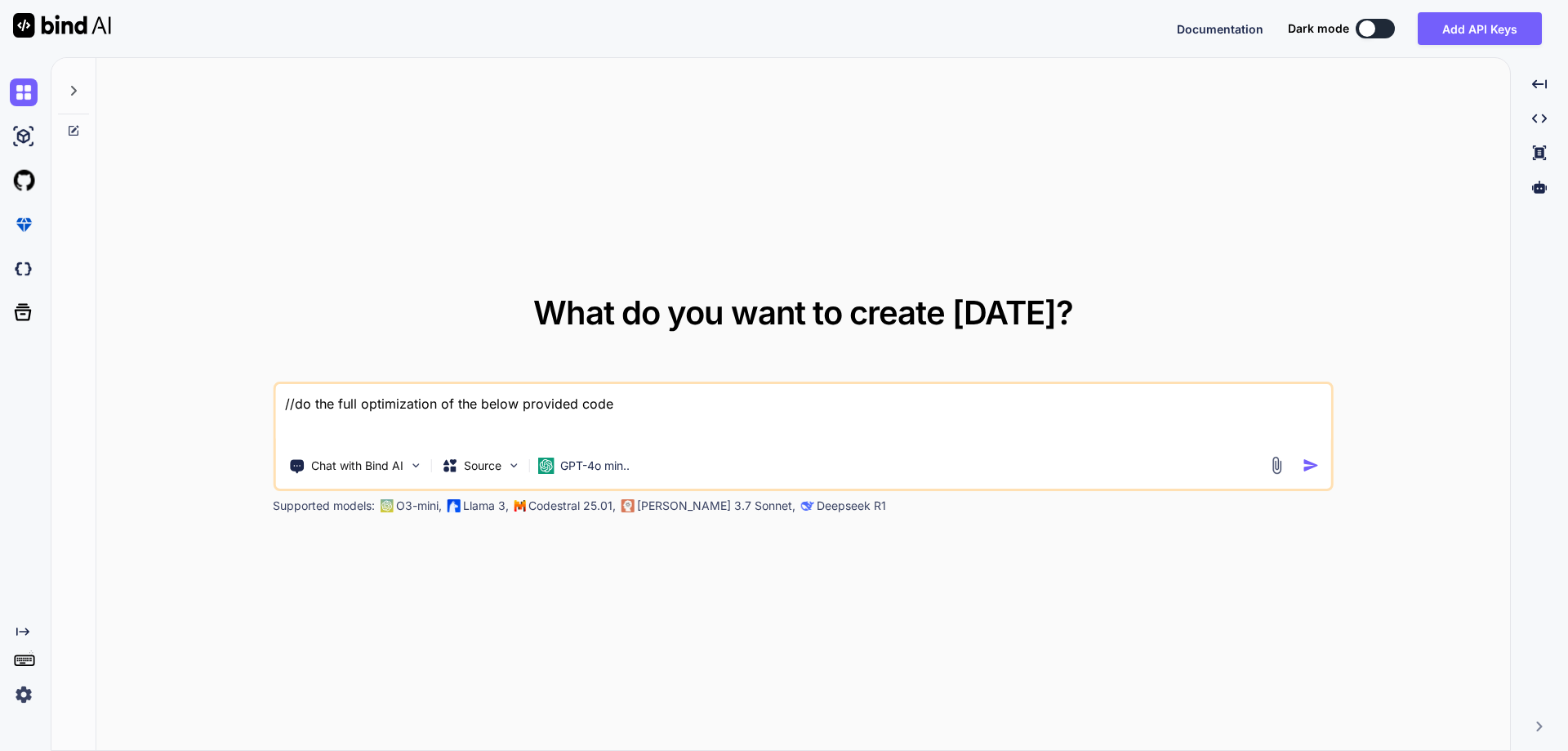
type textarea "//do the full optimization of the below provided code a"
type textarea "x"
type textarea "//do the full optimization of the below provided code an"
type textarea "x"
type textarea "//do the full optimization of the below provided code and"
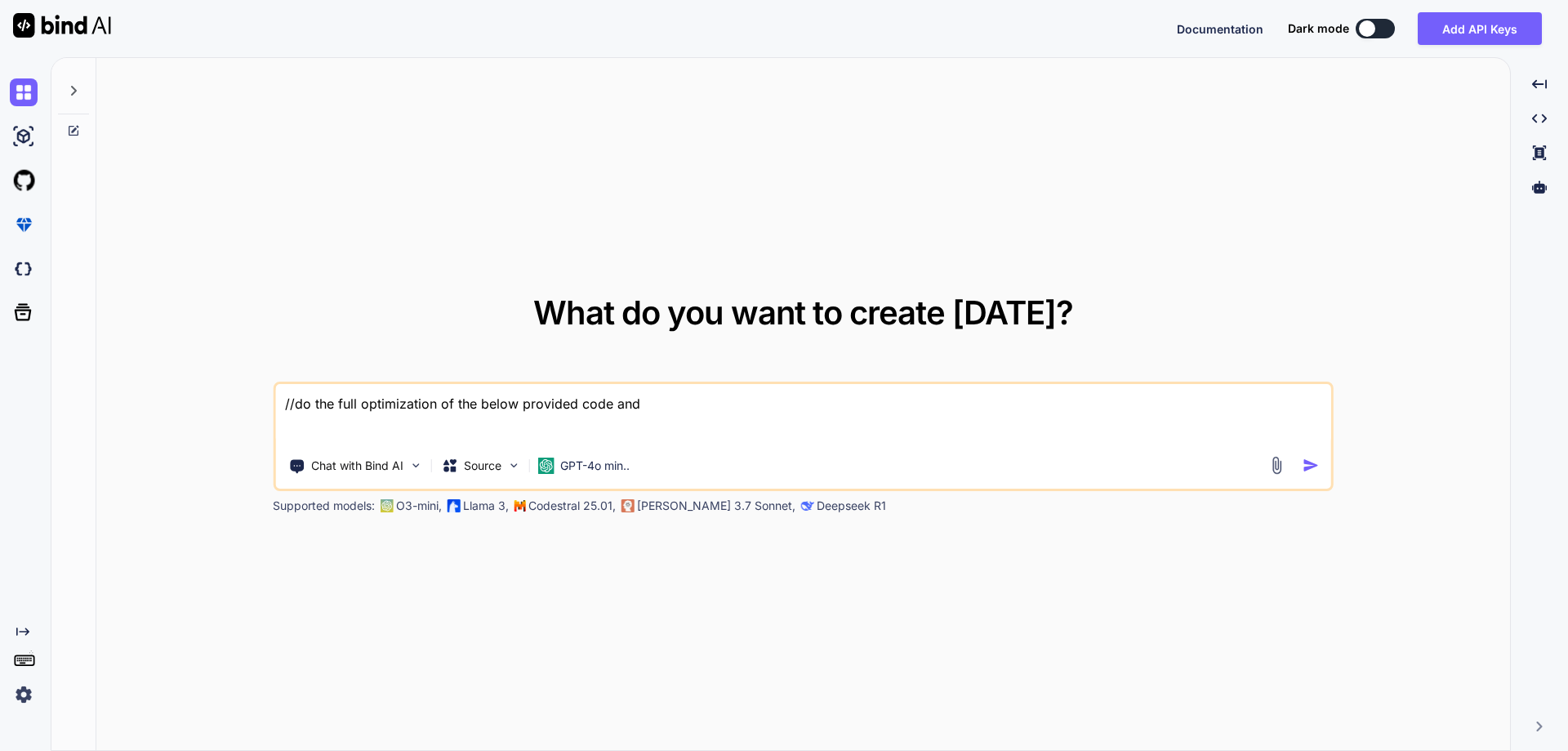
type textarea "x"
type textarea "//do the full optimization of the below provided code and"
type textarea "x"
type textarea "//do the full optimization of the below provided code and p"
type textarea "x"
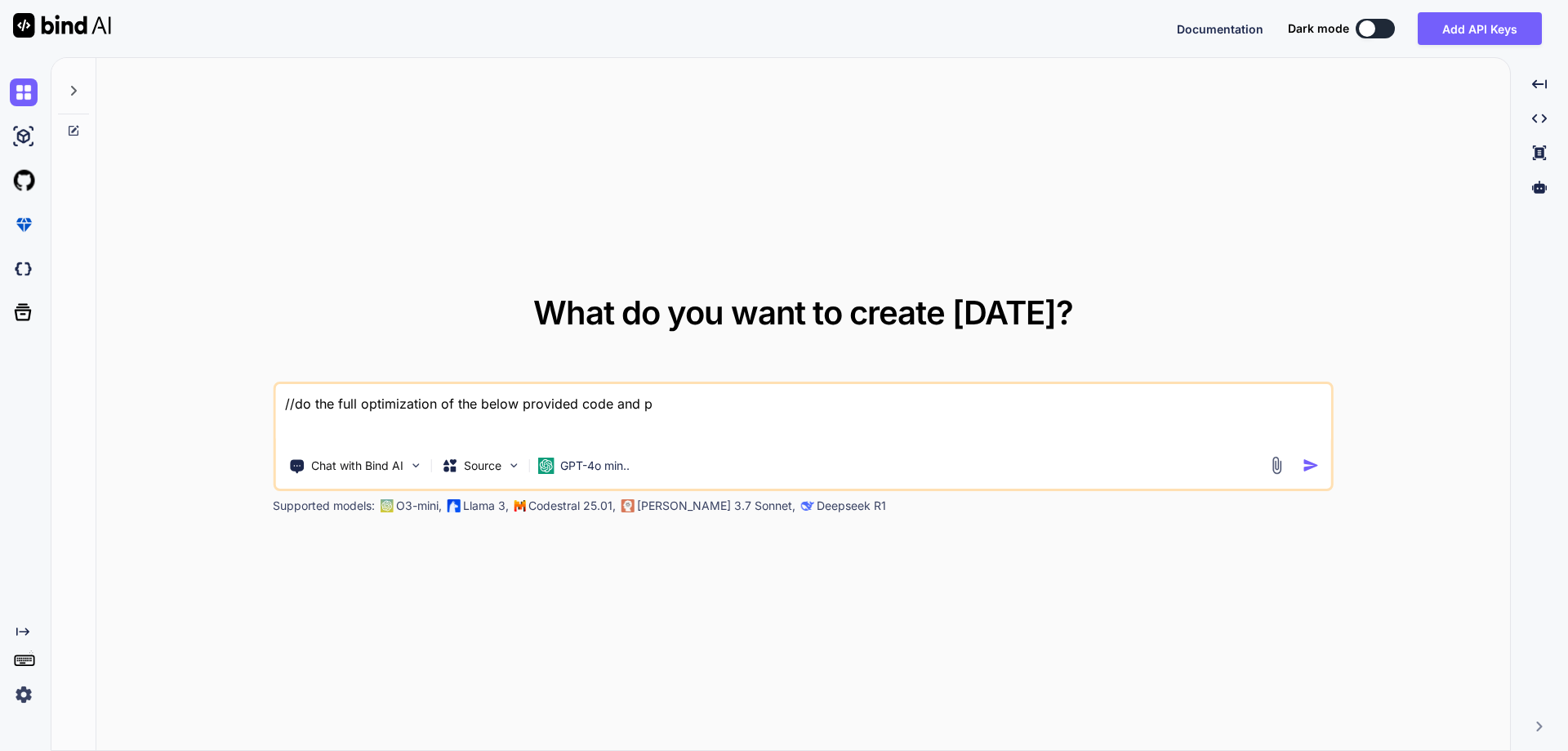
type textarea "//do the full optimization of the below provided code and pr"
type textarea "x"
type textarea "//do the full optimization of the below provided code and pro"
type textarea "x"
type textarea "//do the full optimization of the below provided code and prov"
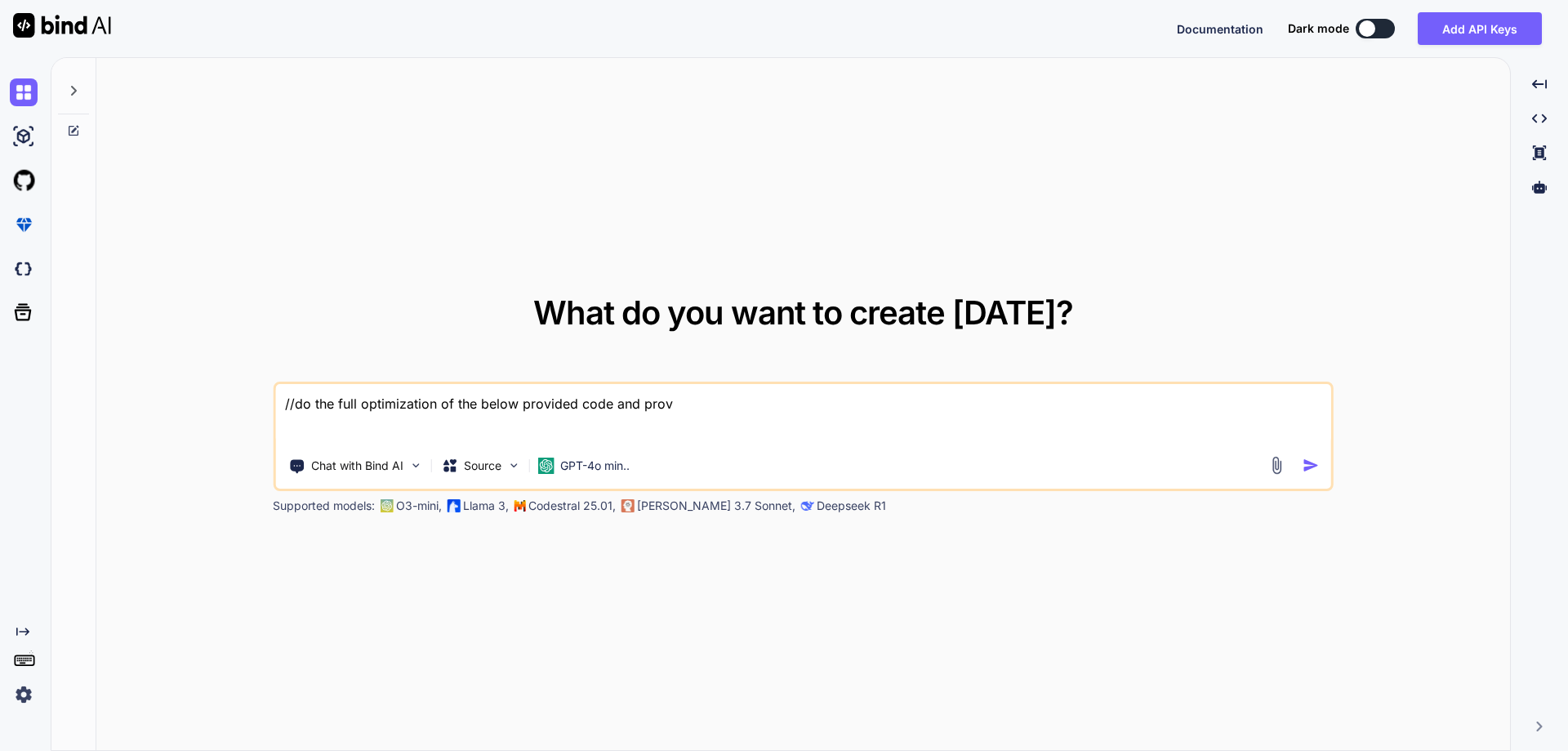
type textarea "x"
type textarea "//do the full optimization of the below provided code and provi"
type textarea "x"
type textarea "//do the full optimization of the below provided code and provid"
type textarea "x"
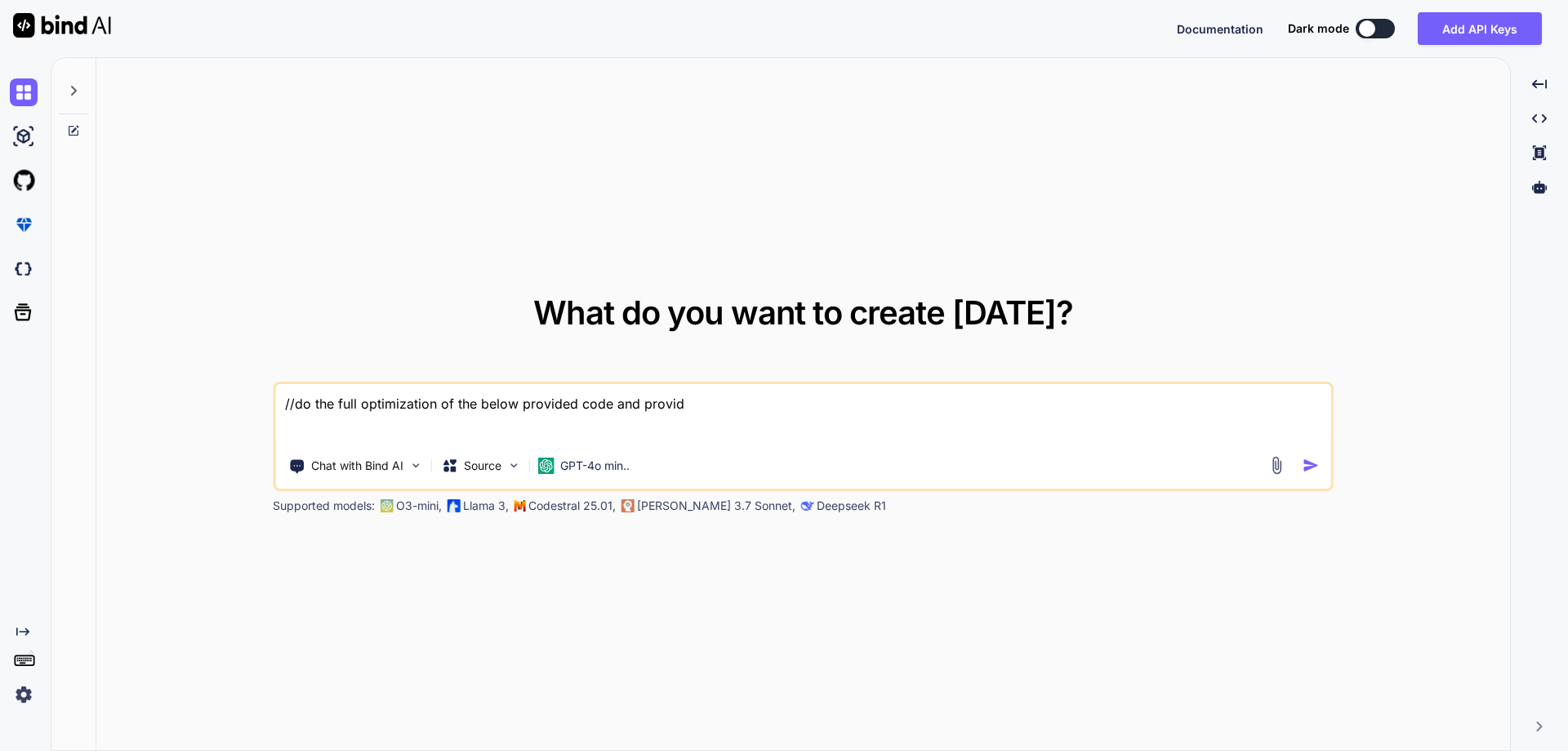
type textarea "//do the full optimization of the below provided code and provide"
type textarea "x"
type textarea "//do the full optimization of the below provided code and provide"
type textarea "x"
type textarea "//do the full optimization of the below provided code and provide m"
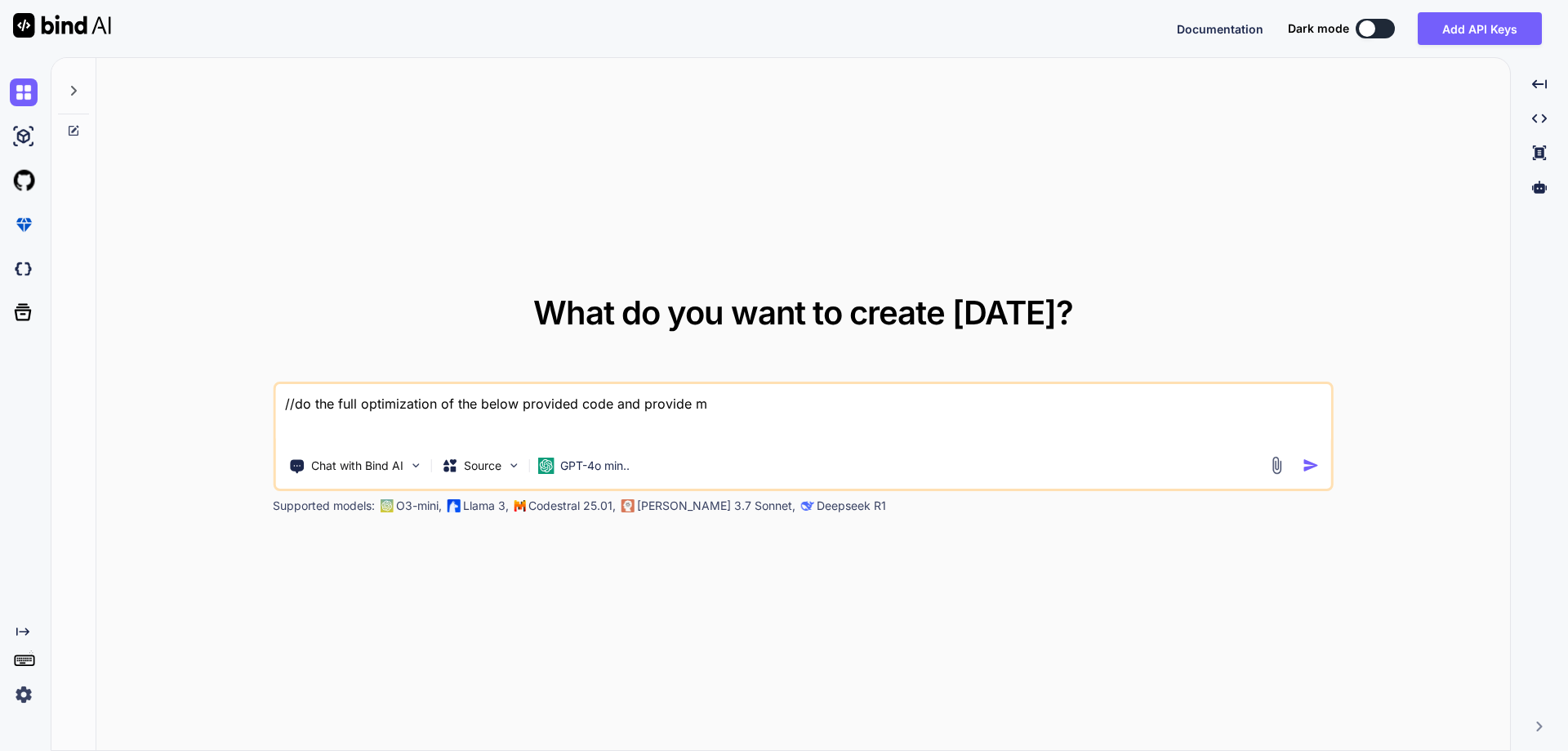
type textarea "x"
type textarea "//do the full optimization of the below provided code and provide me"
type textarea "x"
type textarea "//do the full optimization of the below provided code and provide me"
type textarea "x"
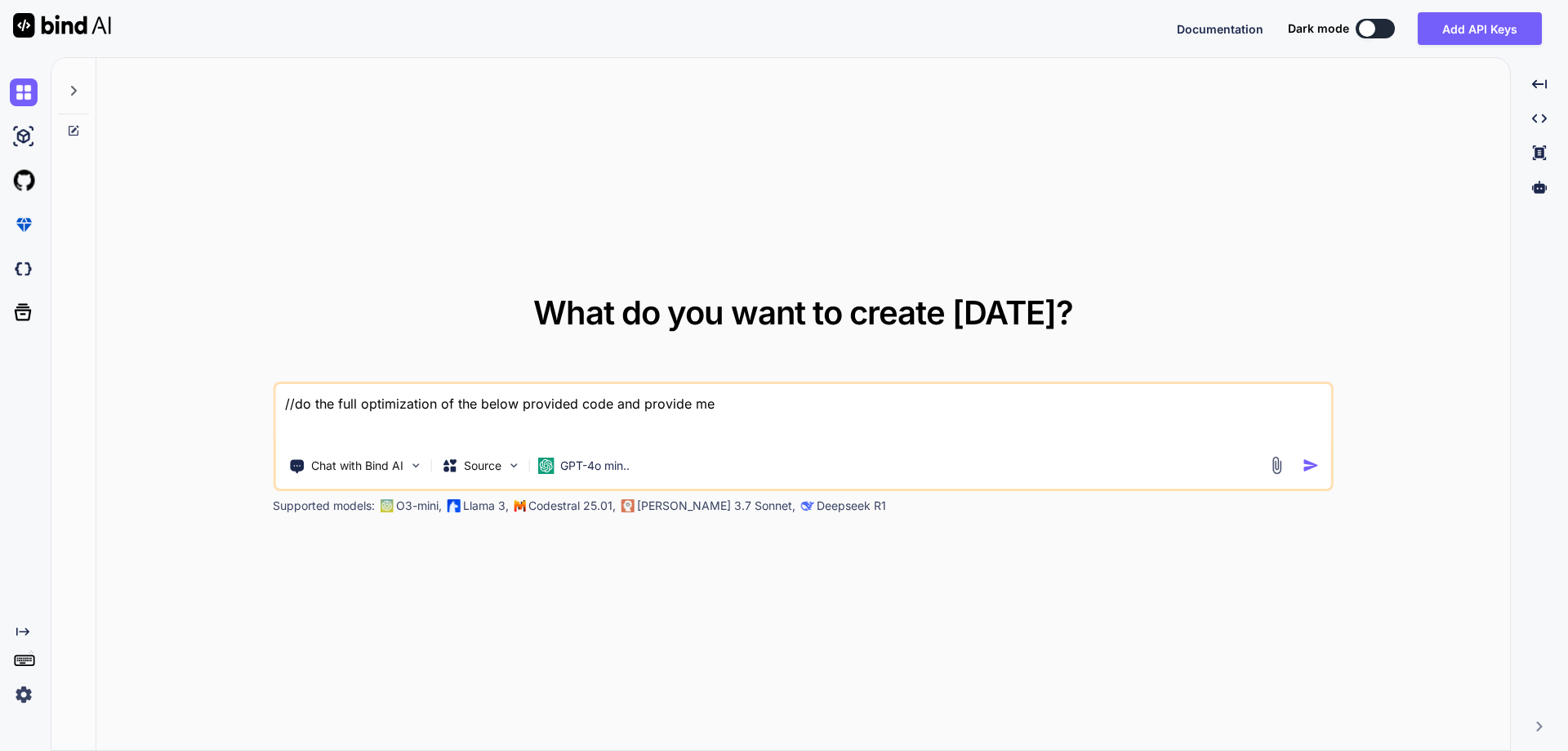
type textarea "//do the full optimization of the below provided code and provide me t"
type textarea "x"
type textarea "//do the full optimization of the below provided code and provide me th"
type textarea "x"
type textarea "//do the full optimization of the below provided code and provide me the"
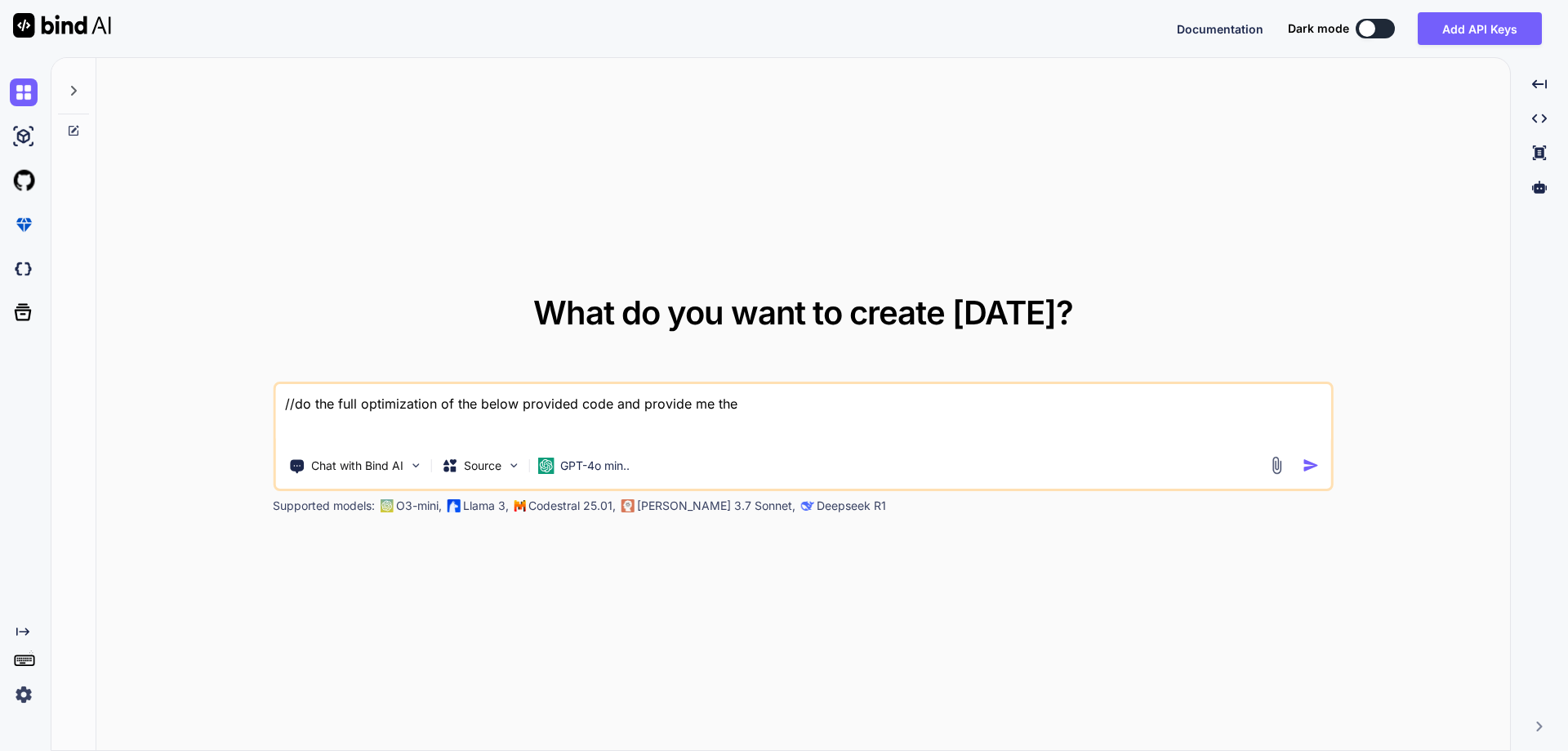
type textarea "x"
type textarea "//do the full optimization of the below provided code and provide me the"
type textarea "x"
type textarea "//do the full optimization of the below provided code and provide me the c"
type textarea "x"
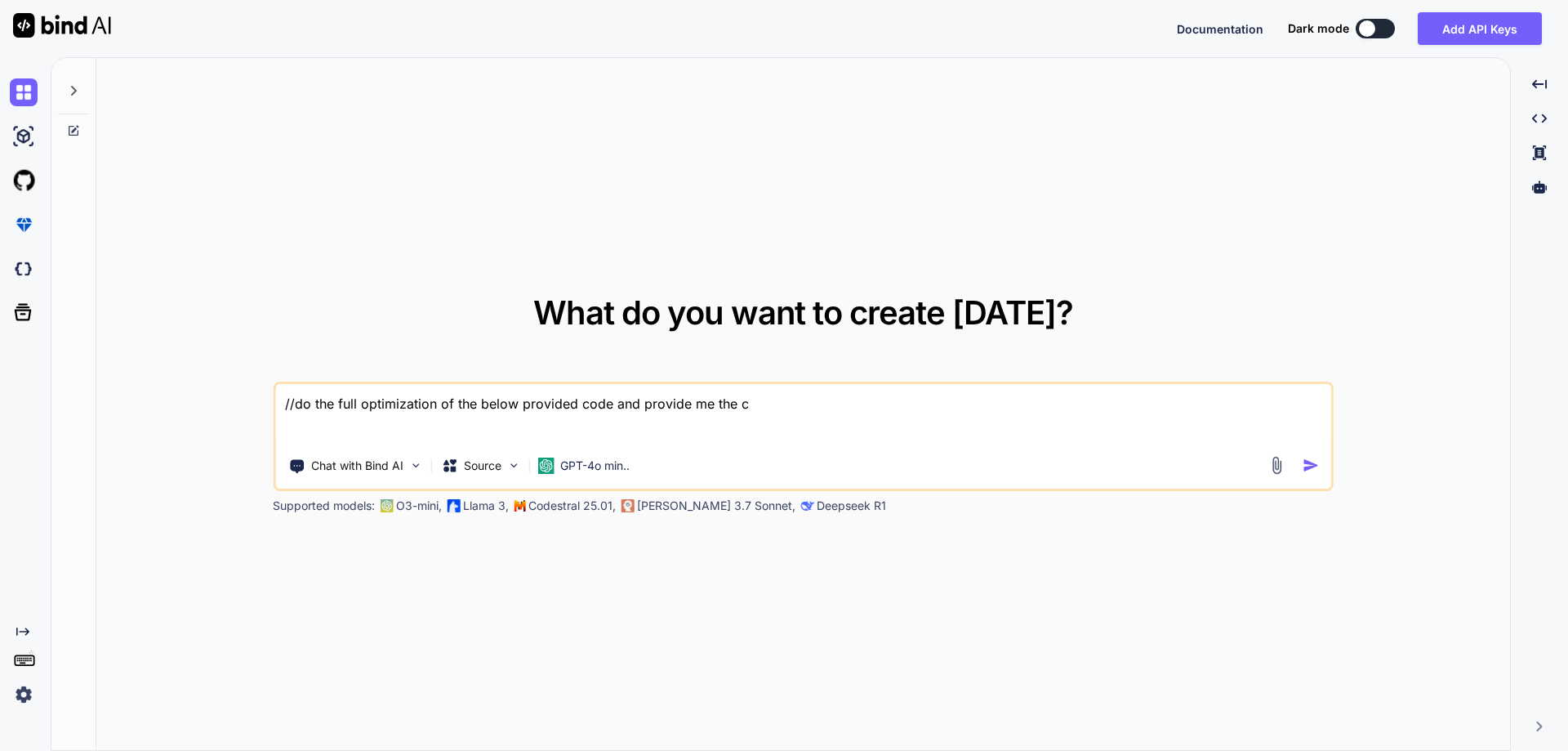
type textarea "//do the full optimization of the below provided code and provide me the co"
type textarea "x"
type textarea "//do the full optimization of the below provided code and provide me the com"
type textarea "x"
type textarea "//do the full optimization of the below provided code and provide me the comp"
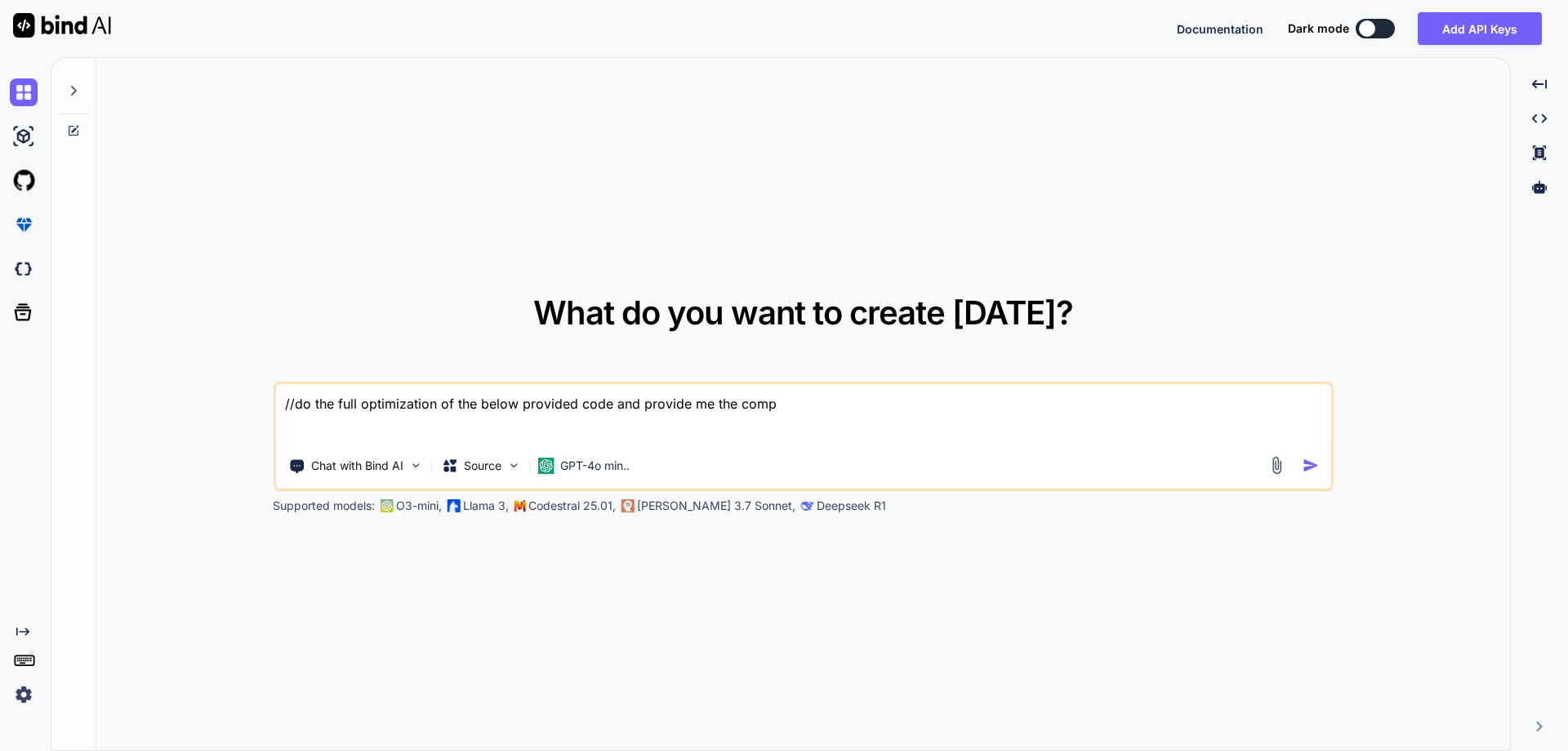
type textarea "x"
type textarea "//do the full optimization of the below provided code and provide me the compl"
type textarea "x"
type textarea "//do the full optimization of the below provided code and provide me the comple"
type textarea "x"
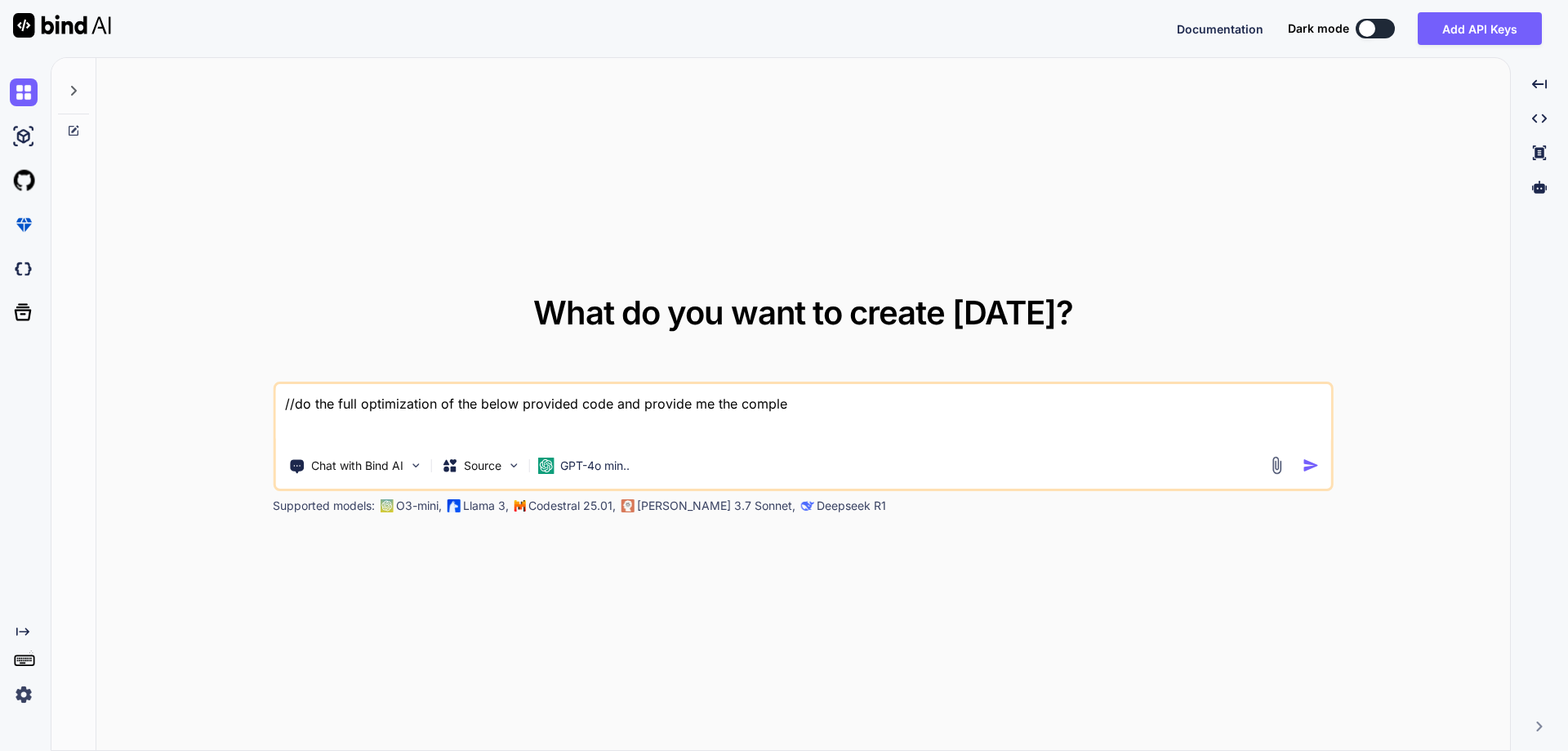
type textarea "//do the full optimization of the below provided code and provide me the complet"
type textarea "x"
type textarea "//do the full optimization of the below provided code and provide me the comple…"
type textarea "x"
type textarea "//do the full optimization of the below provided code and provide me the comple…"
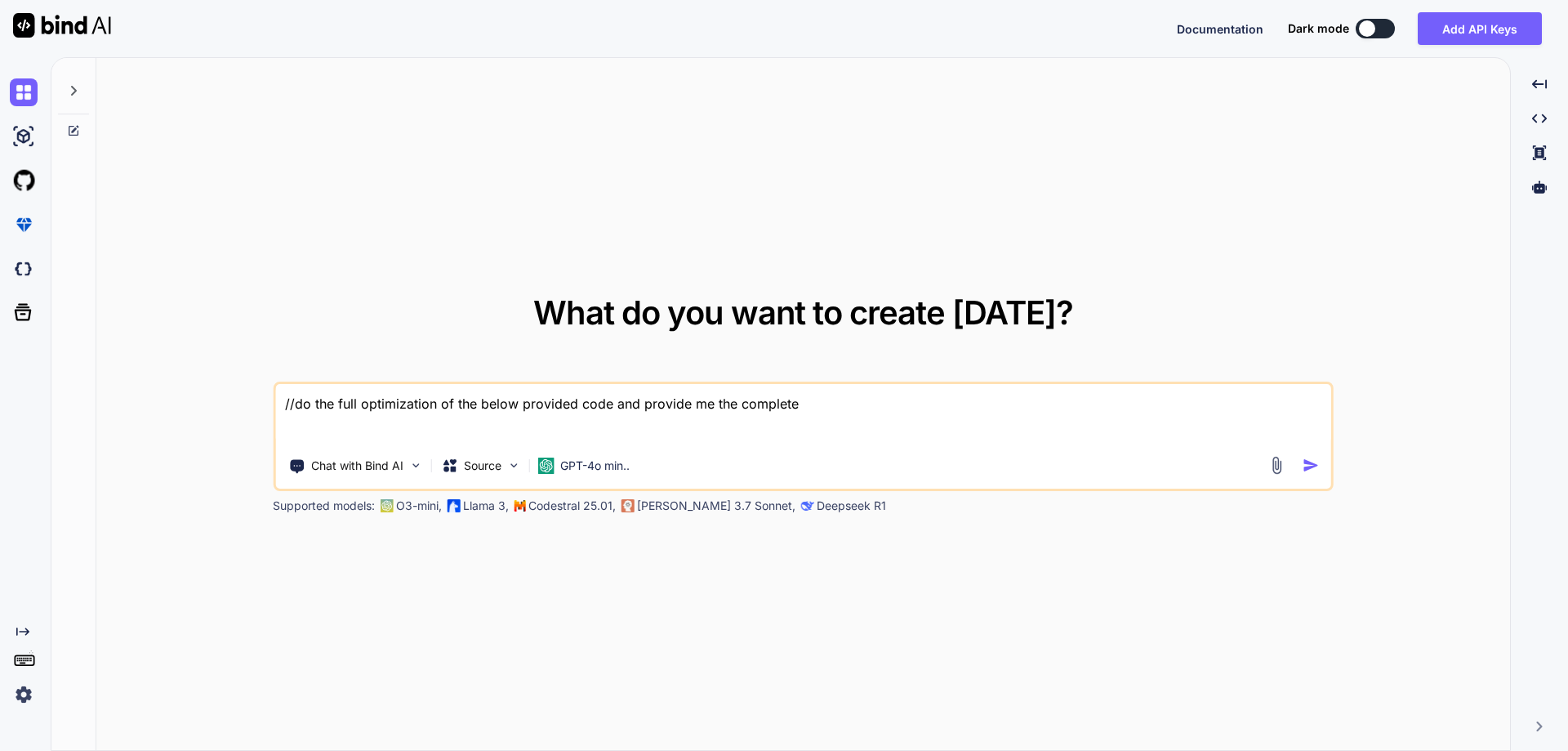
type textarea "x"
type textarea "//do the full optimization of the below provided code and provide me the comple…"
type textarea "x"
type textarea "//do the full optimization of the below provided code and provide me the comple…"
type textarea "x"
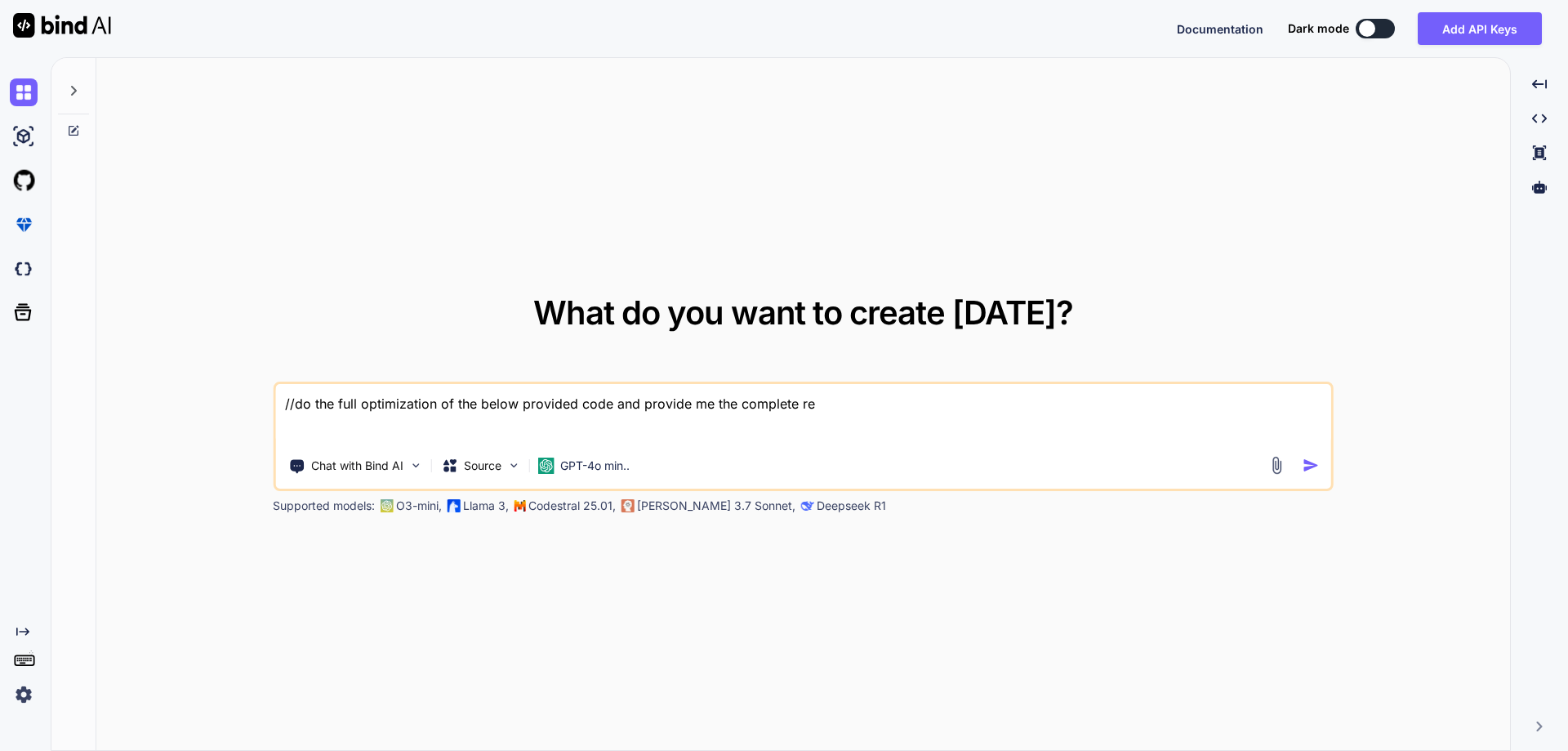
type textarea "//do the full optimization of the below provided code and provide me the comple…"
type textarea "x"
type textarea "//do the full optimization of the below provided code and provide me the comple…"
type textarea "x"
type textarea "//do the full optimization of the below provided code and provide me the comple…"
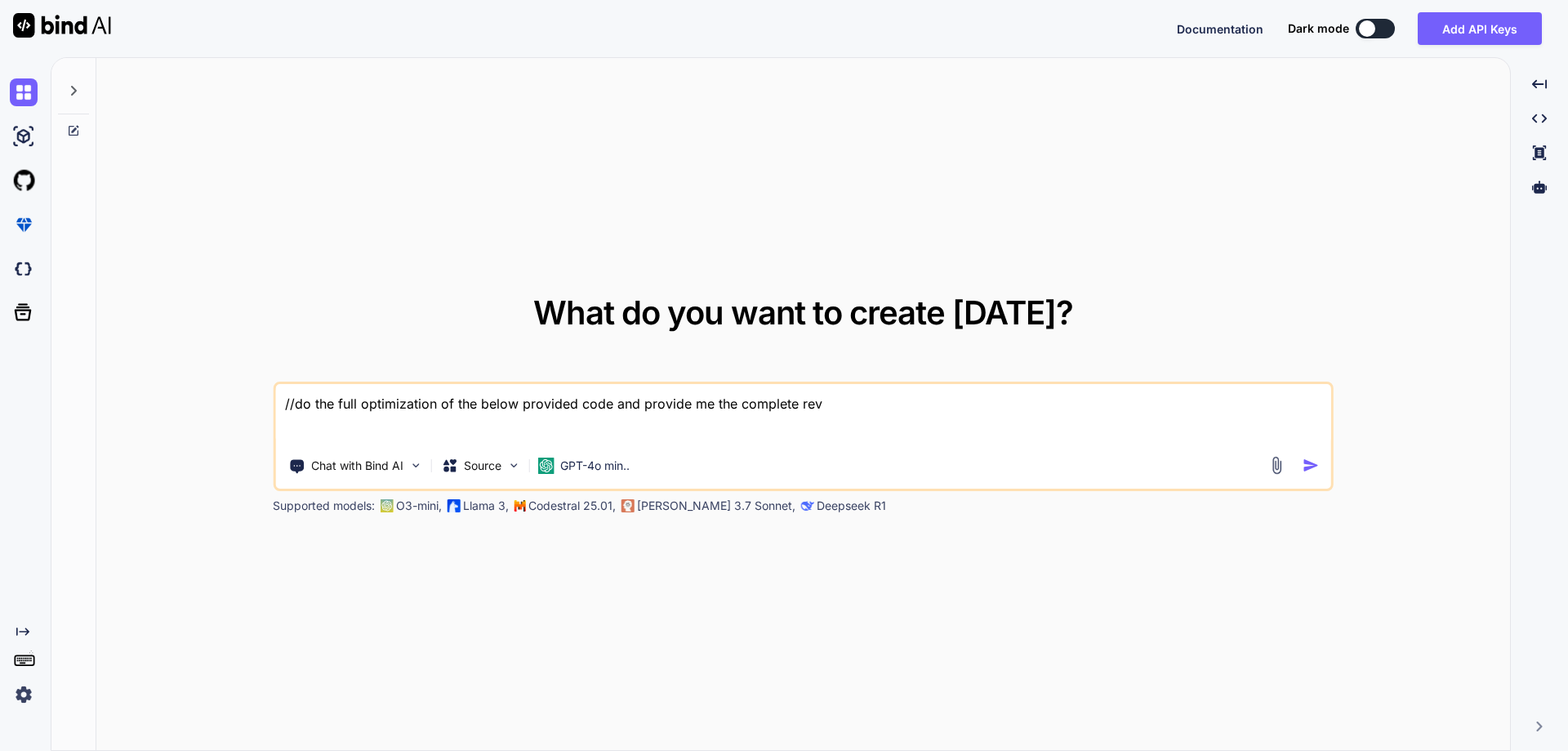
type textarea "x"
type textarea "//do the full optimization of the below provided code and provide me the comple…"
type textarea "x"
type textarea "//do the full optimization of the below provided code and provide me the comple…"
type textarea "x"
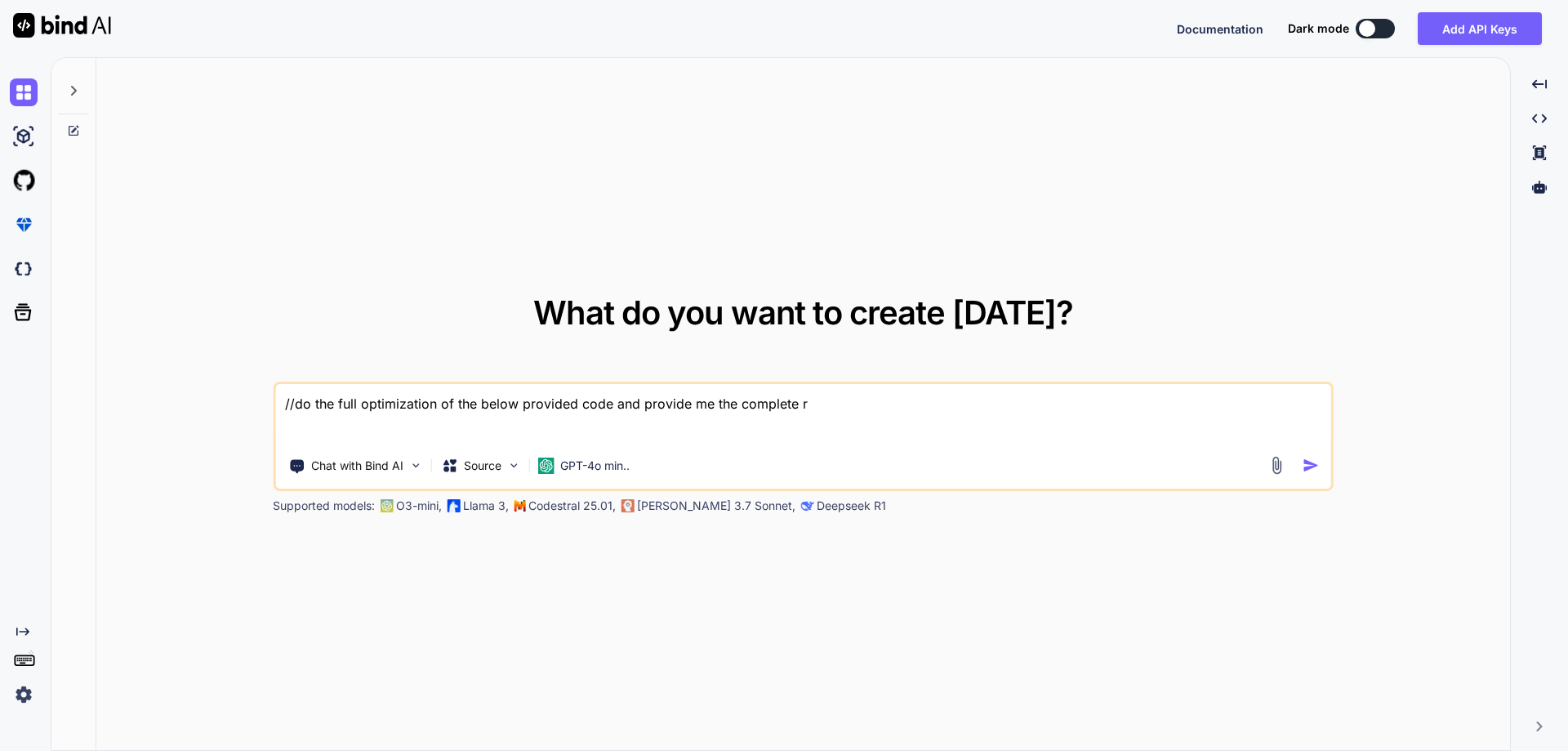
type textarea "//do the full optimization of the below provided code and provide me the comple…"
type textarea "x"
type textarea "//do the full optimization of the below provided code and provide me the comple…"
type textarea "x"
type textarea "//do the full optimization of the below provided code and provide me the comple…"
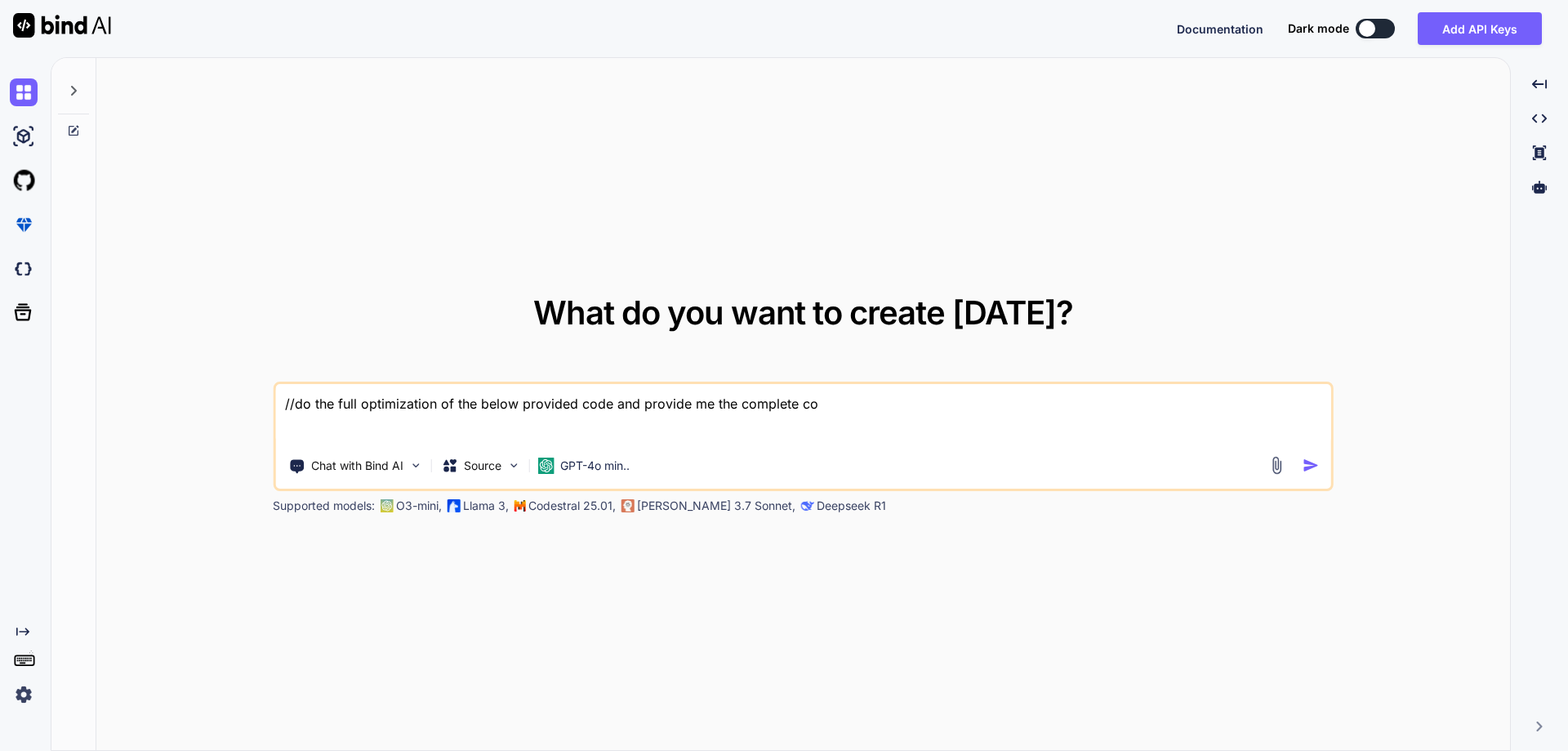
type textarea "x"
type textarea "//do the full optimization of the below provided code and provide me the comple…"
type textarea "x"
type textarea "//do the full optimization of the below provided code and provide me the comple…"
type textarea "x"
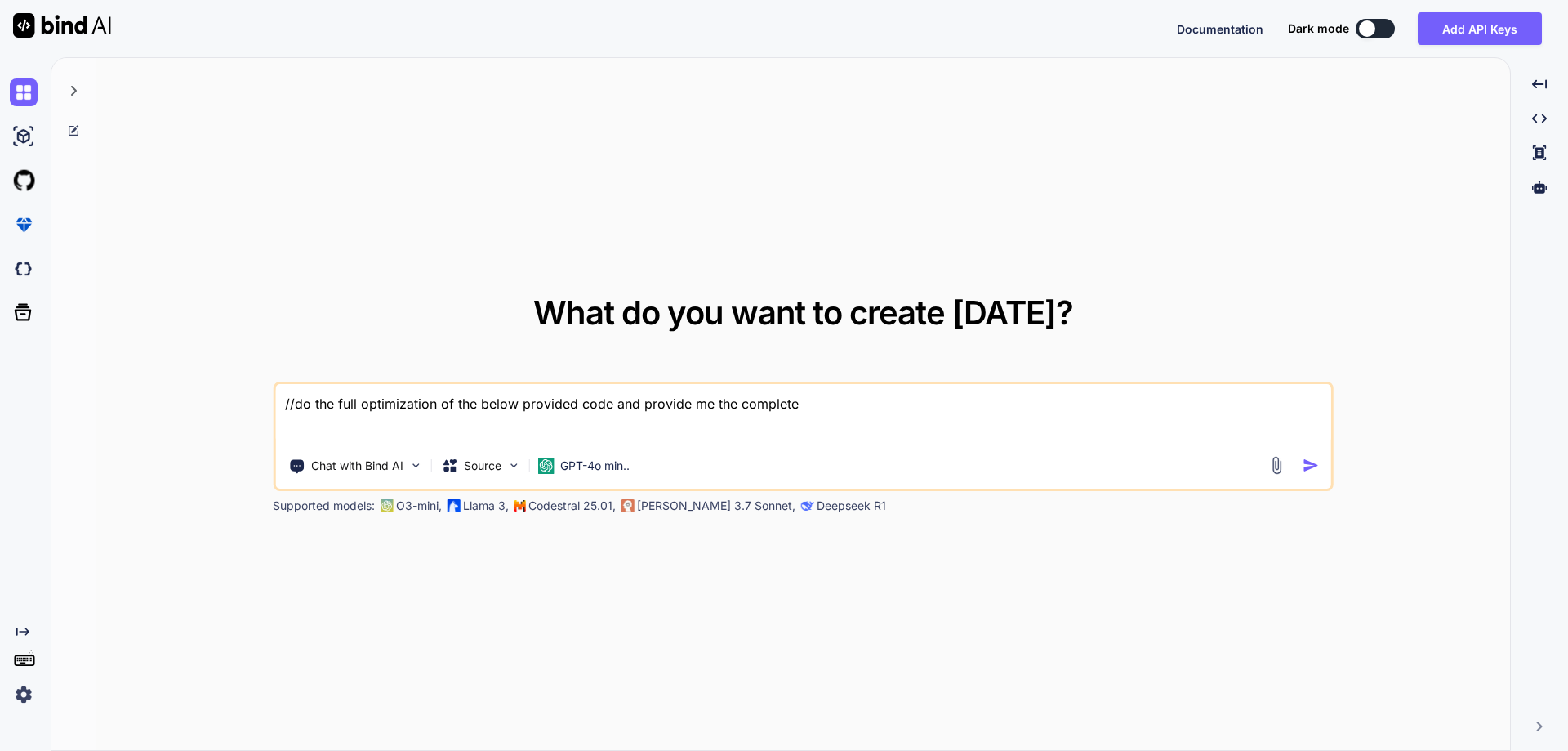
type textarea "//do the full optimization of the below provided code and provide me the comple…"
type textarea "x"
type textarea "//do the full optimization of the below provided code and provide me the comple…"
type textarea "x"
type textarea "//do the full optimization of the below provided code and provide me the comple…"
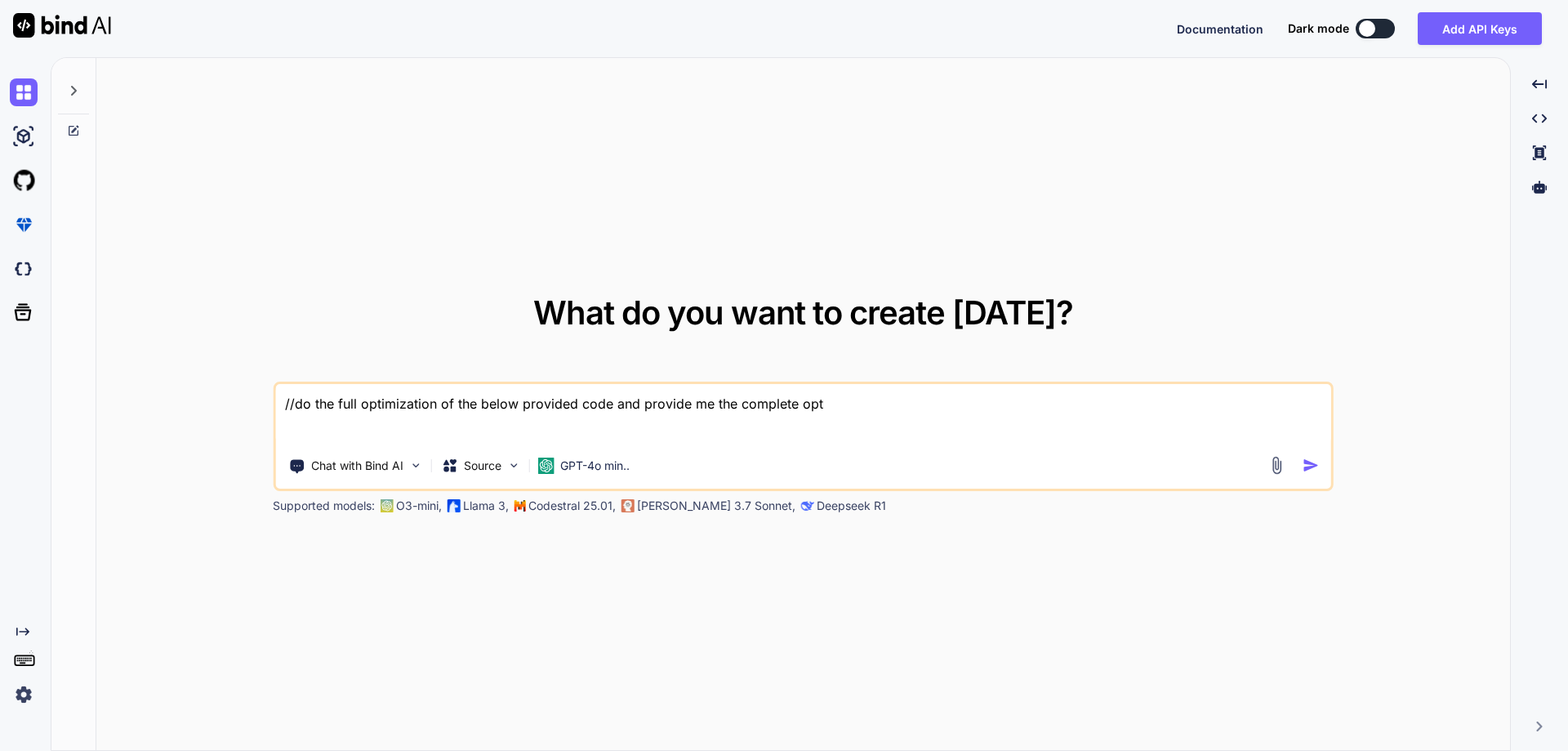
type textarea "x"
type textarea "//do the full optimization of the below provided code and provide me the comple…"
type textarea "x"
type textarea "//do the full optimization of the below provided code and provide me the comple…"
type textarea "x"
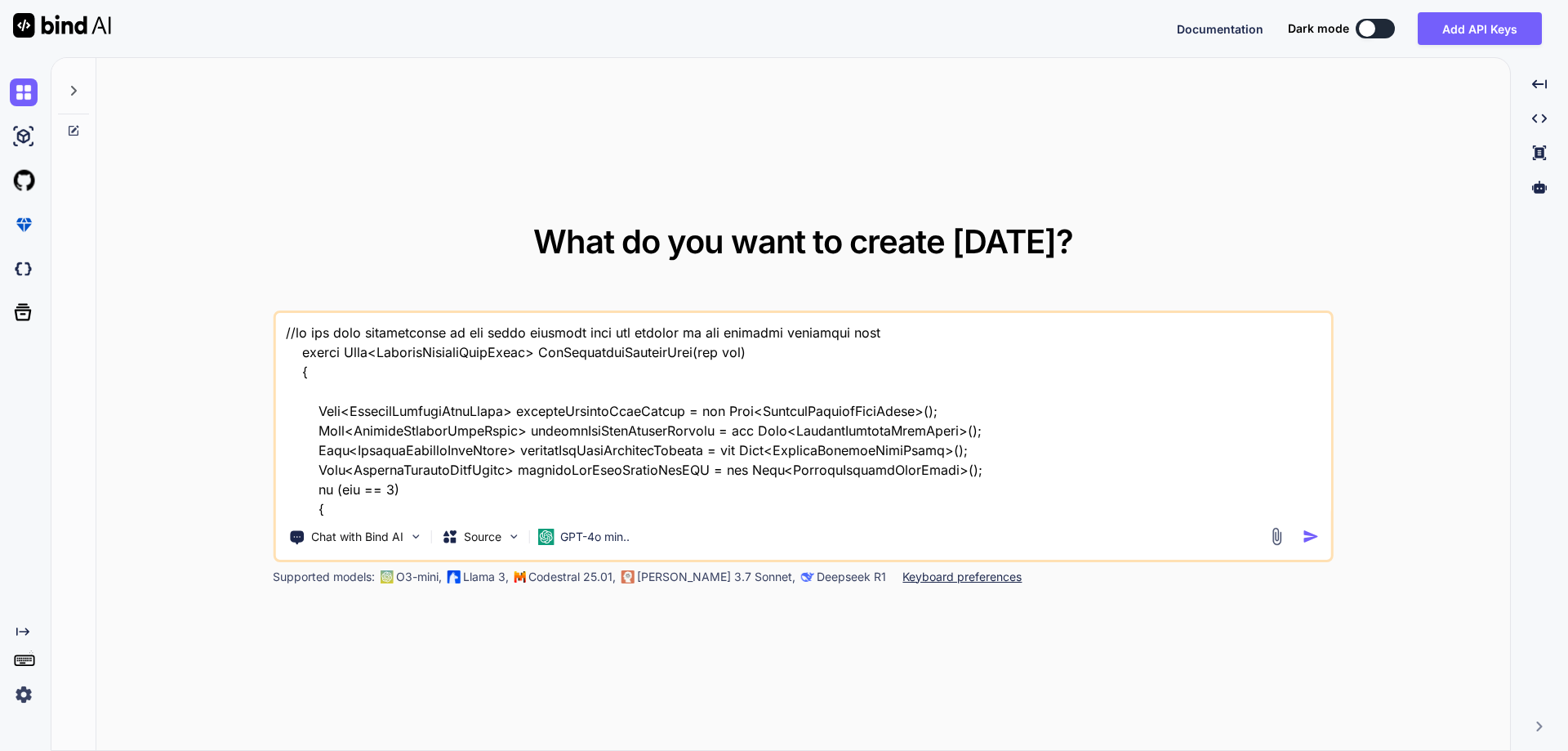
scroll to position [9219, 0]
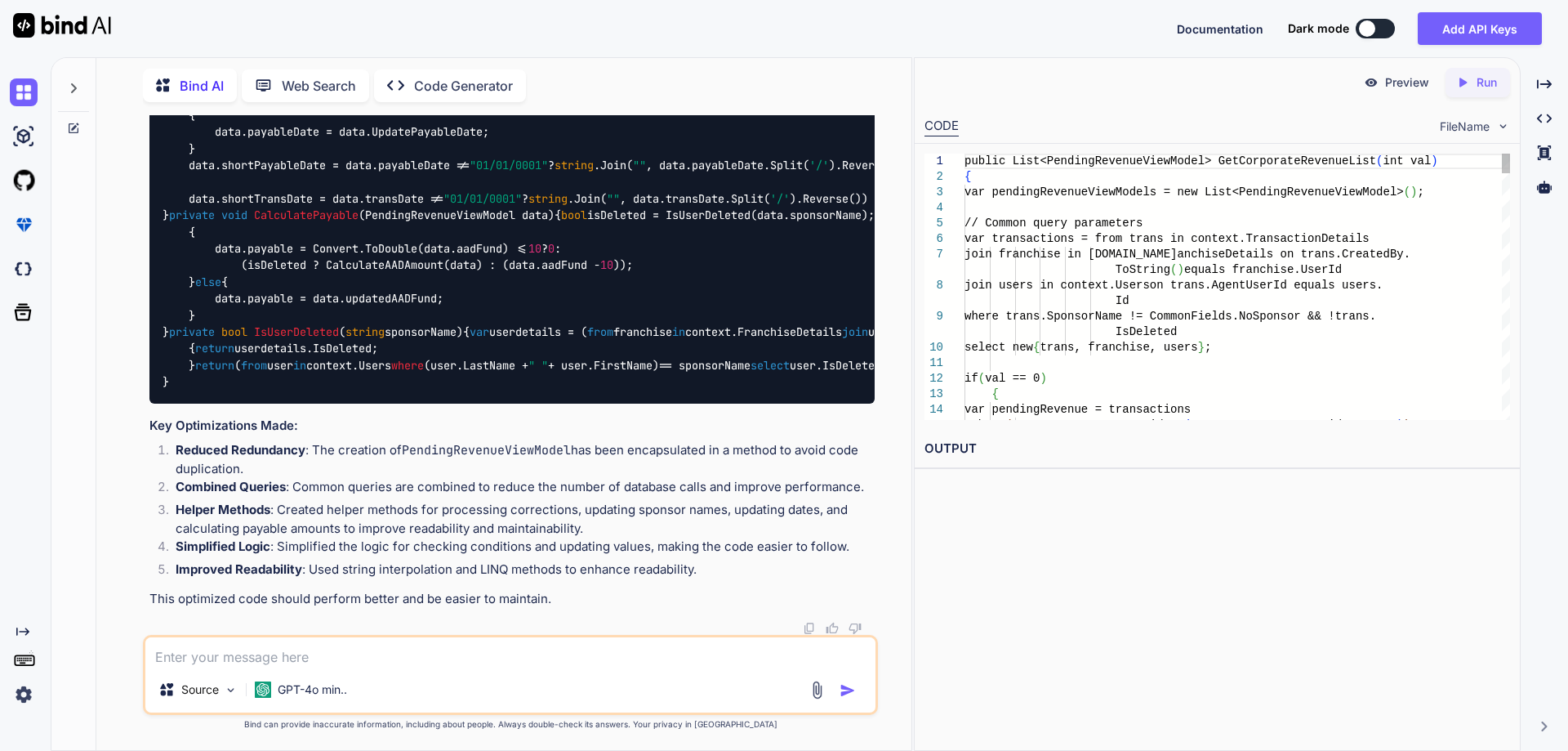
scroll to position [6113, 0]
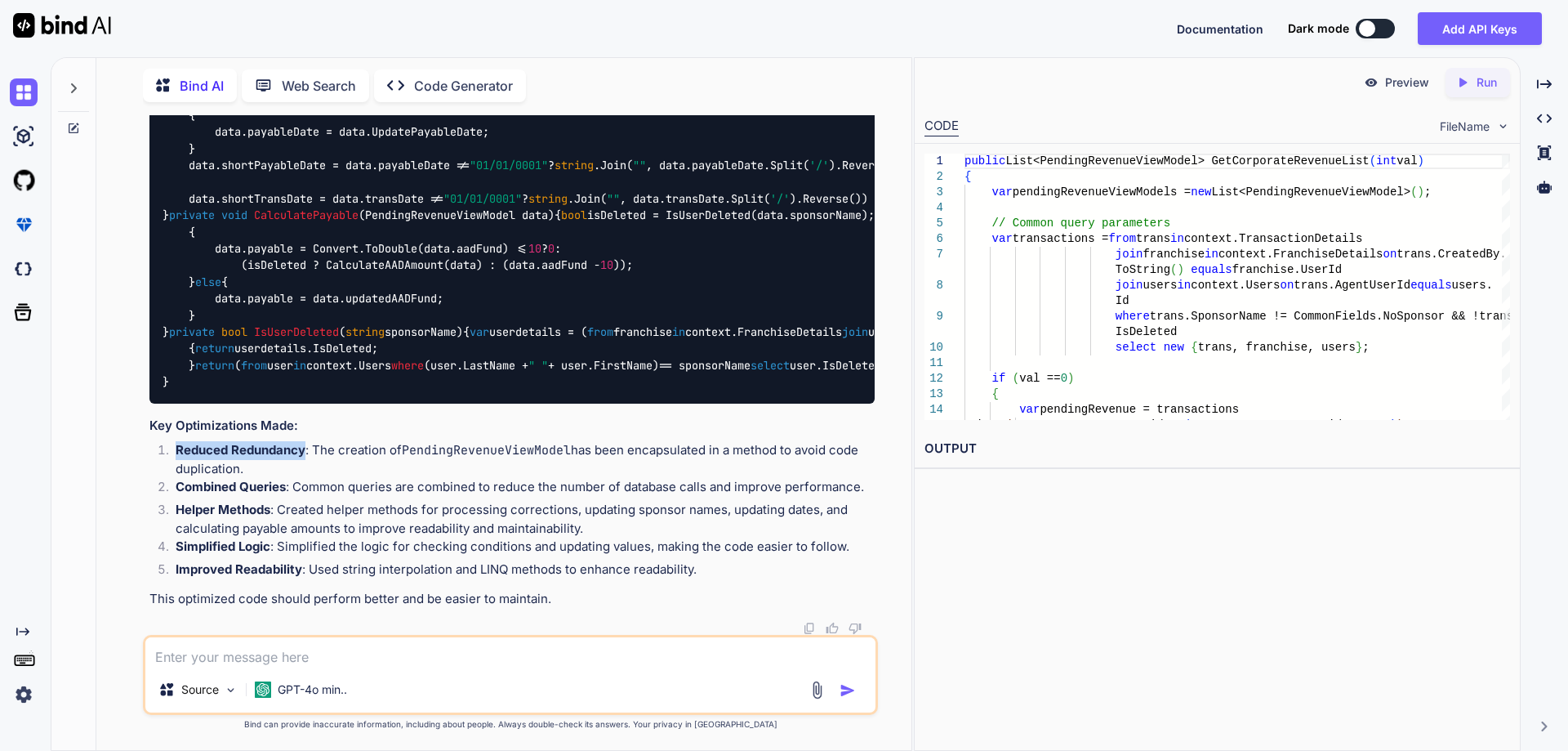
drag, startPoint x: 177, startPoint y: 446, endPoint x: 304, endPoint y: 446, distance: 127.0
click at [304, 446] on strong "Reduced Redundancy" at bounding box center [240, 450] width 129 height 16
click at [209, 487] on strong "Combined Queries" at bounding box center [231, 486] width 111 height 16
click at [255, 488] on strong "Combined Queries" at bounding box center [231, 486] width 111 height 16
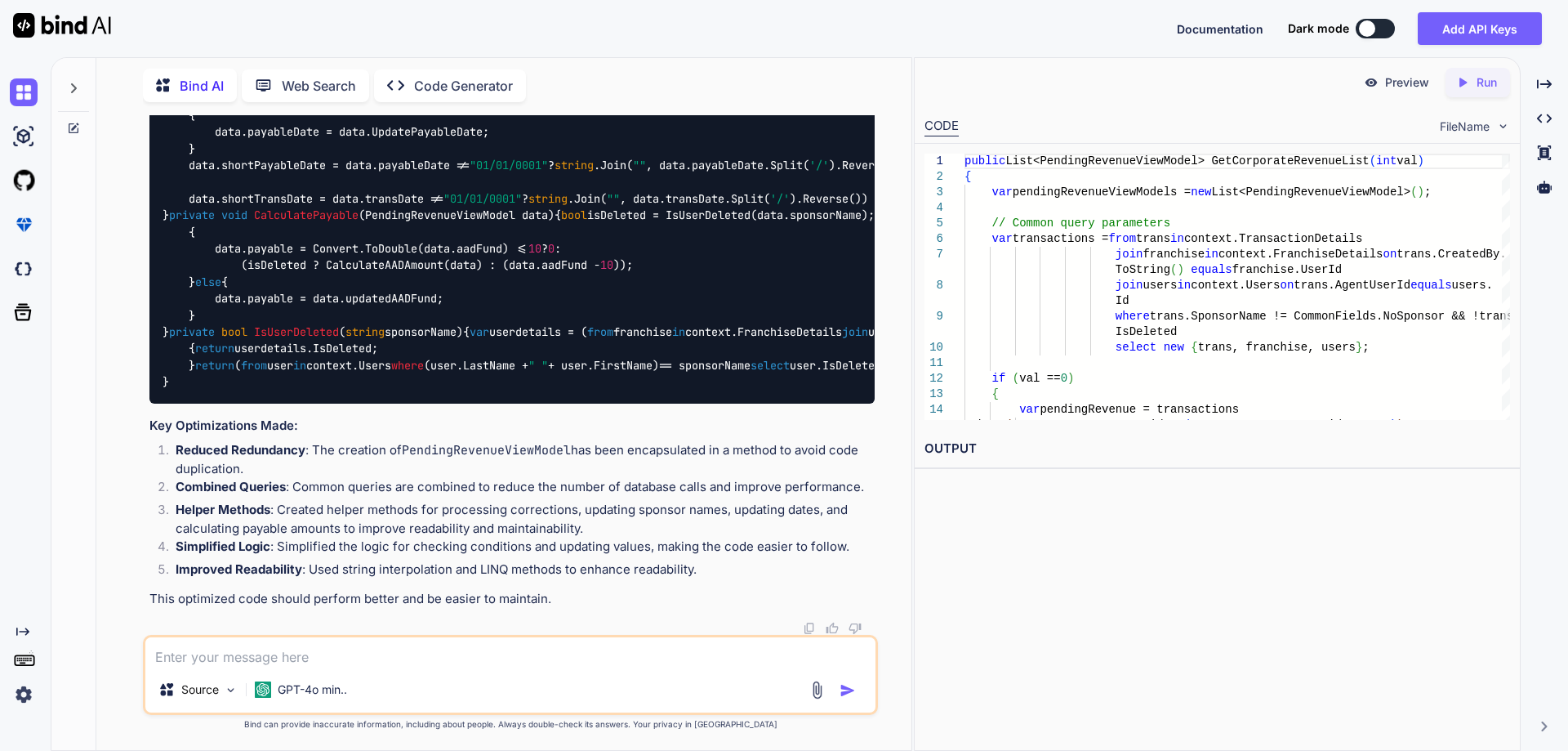
click at [337, 487] on li "Combined Queries : Common queries are combined to reduce the number of database…" at bounding box center [518, 489] width 712 height 23
